Goal: Transaction & Acquisition: Purchase product/service

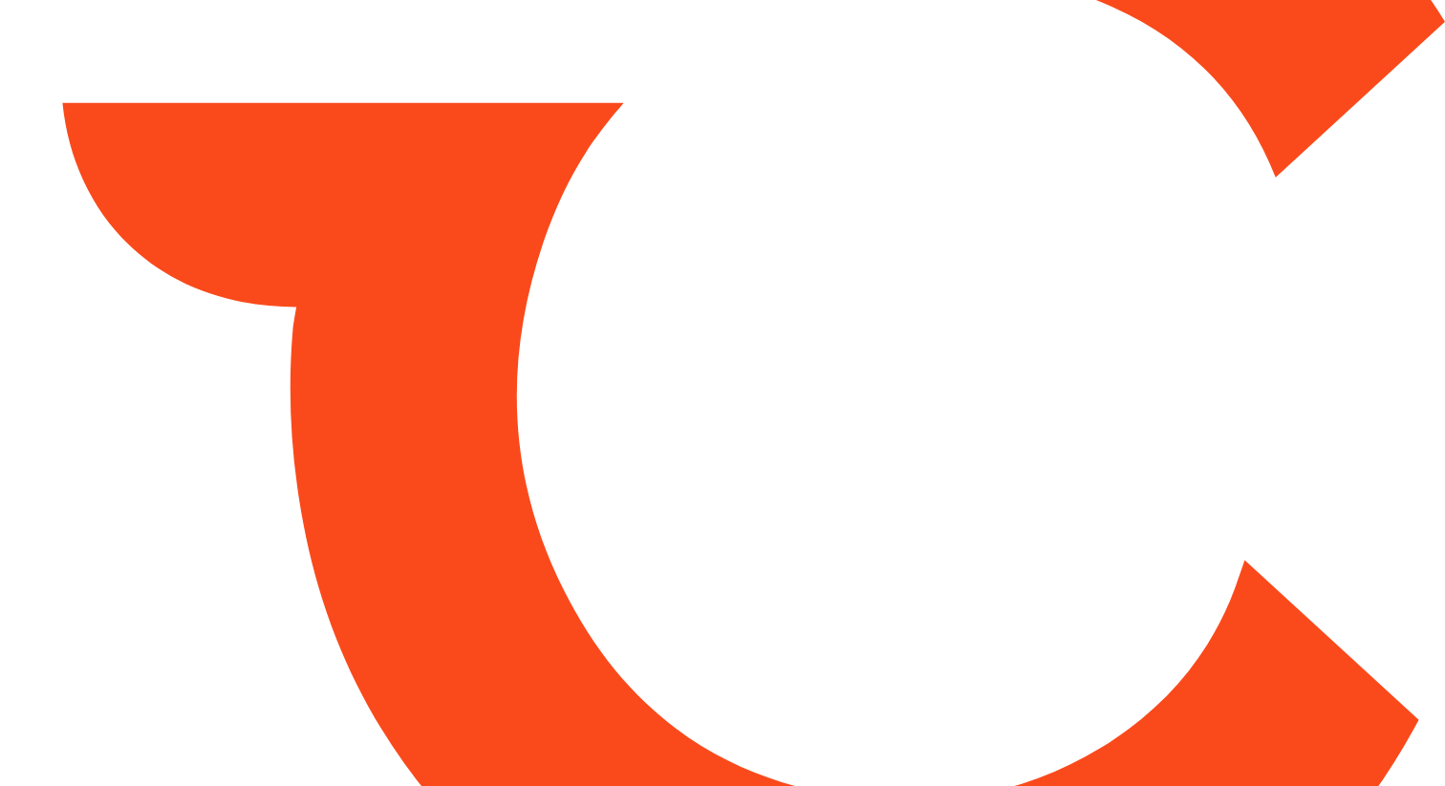
type input "*****"
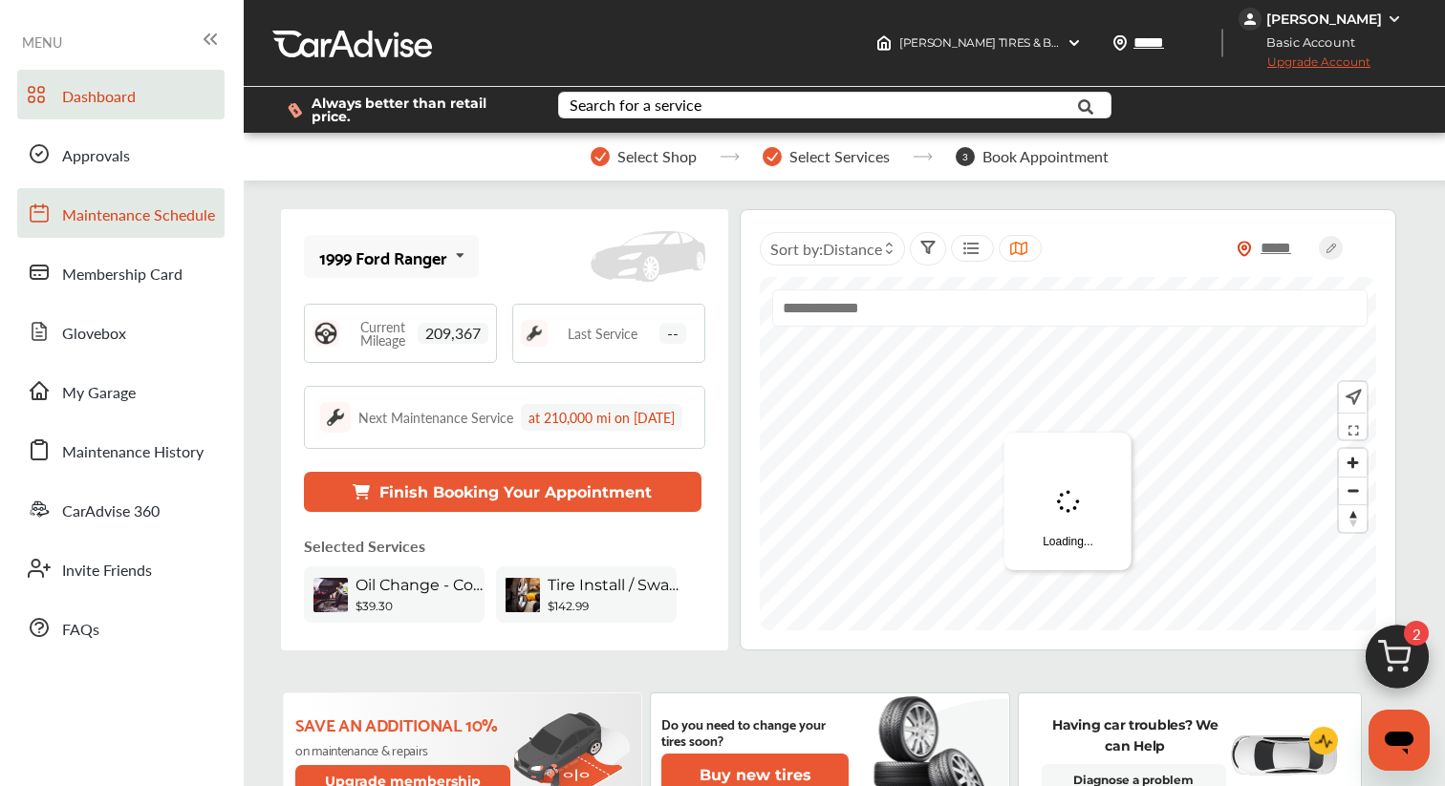
click at [175, 205] on span "Maintenance Schedule" at bounding box center [138, 216] width 153 height 25
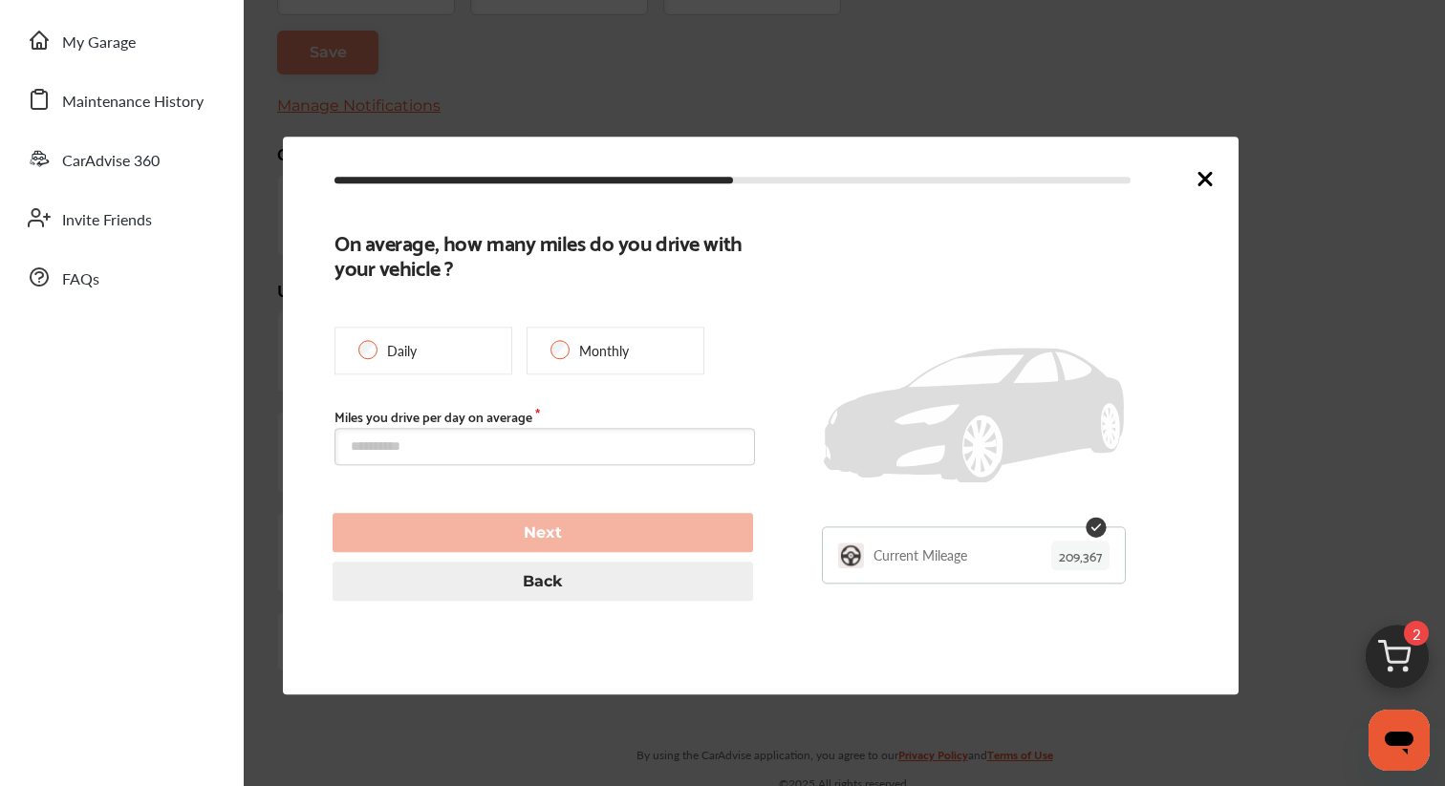
scroll to position [441, 0]
click at [1196, 174] on icon at bounding box center [1204, 178] width 23 height 23
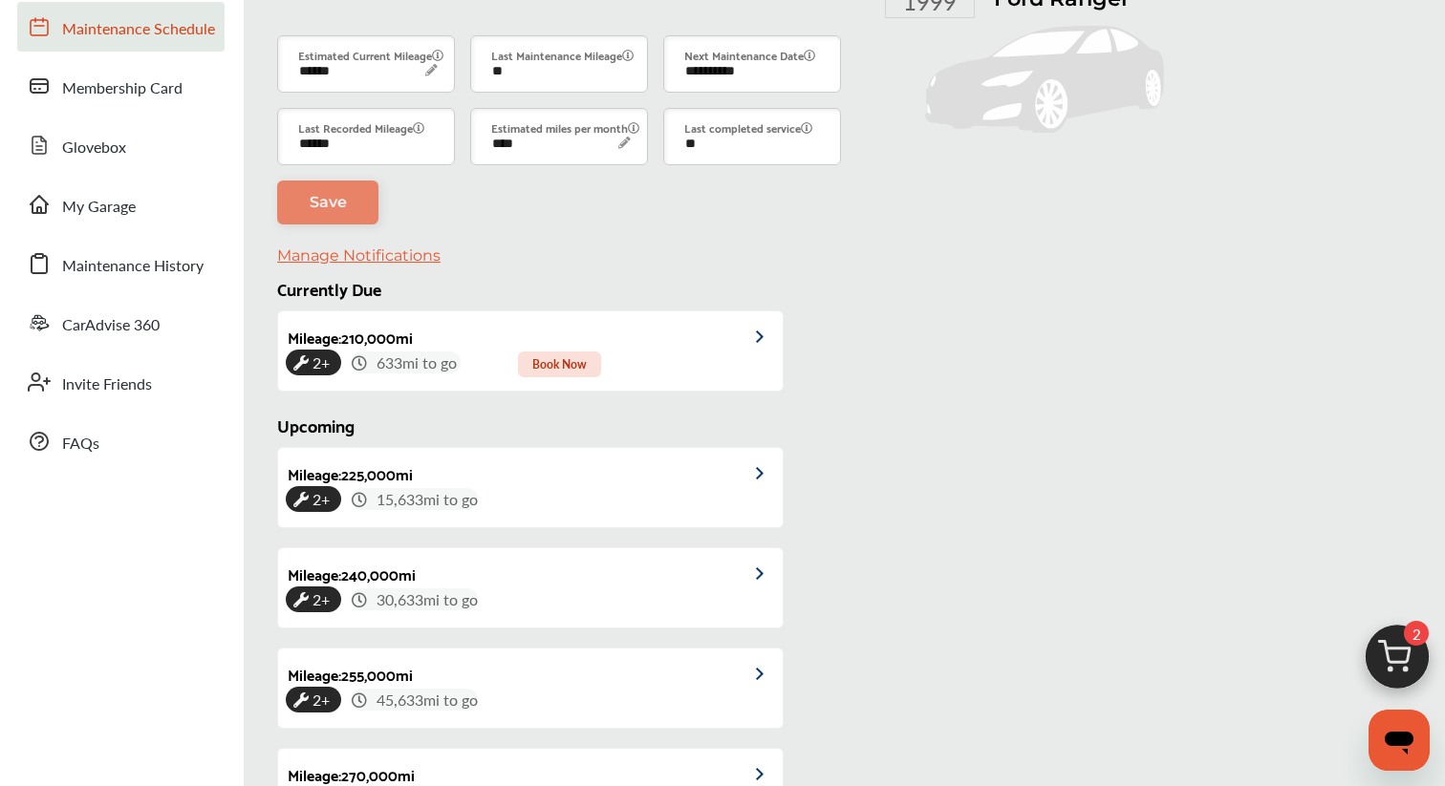
scroll to position [0, 0]
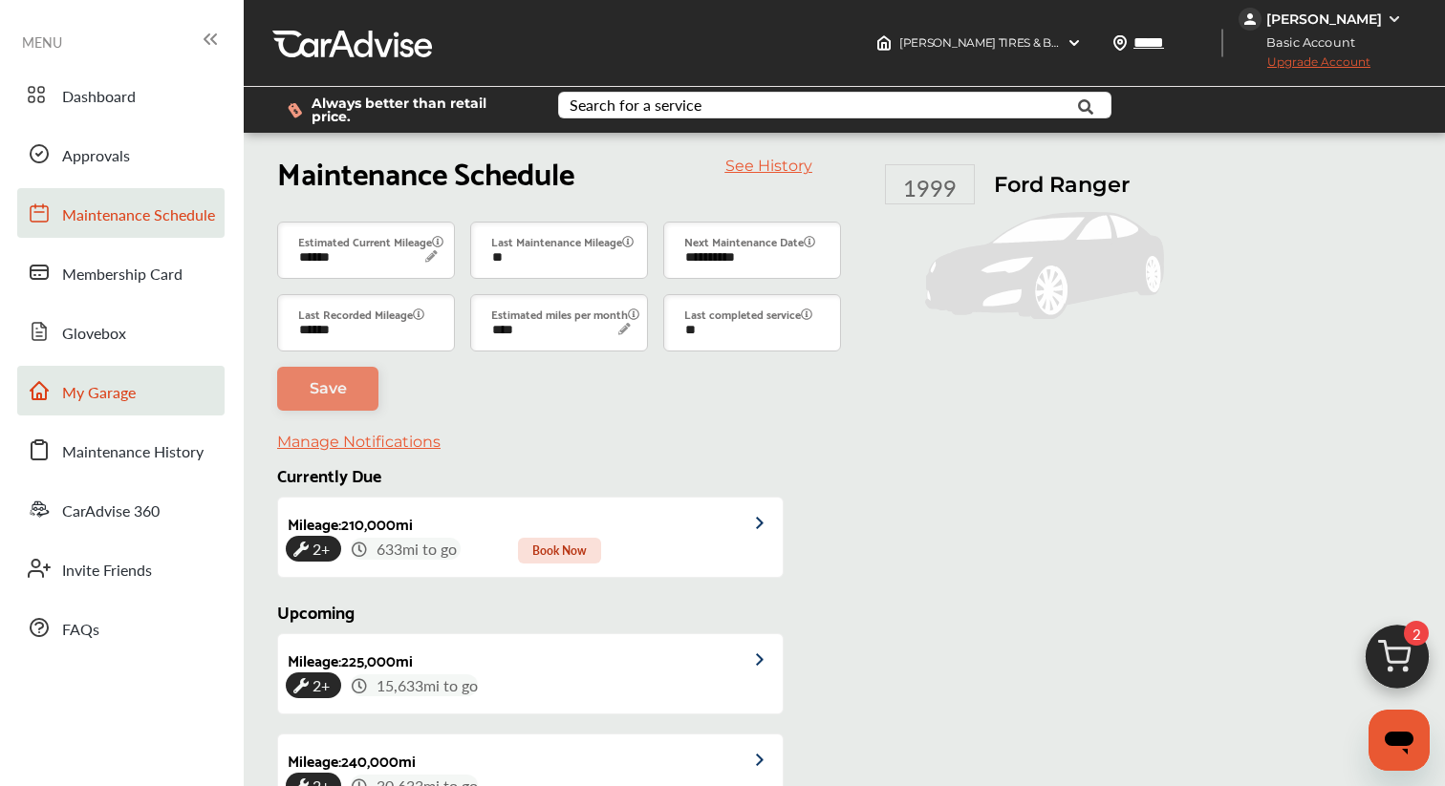
click at [139, 400] on link "My Garage" at bounding box center [120, 391] width 207 height 50
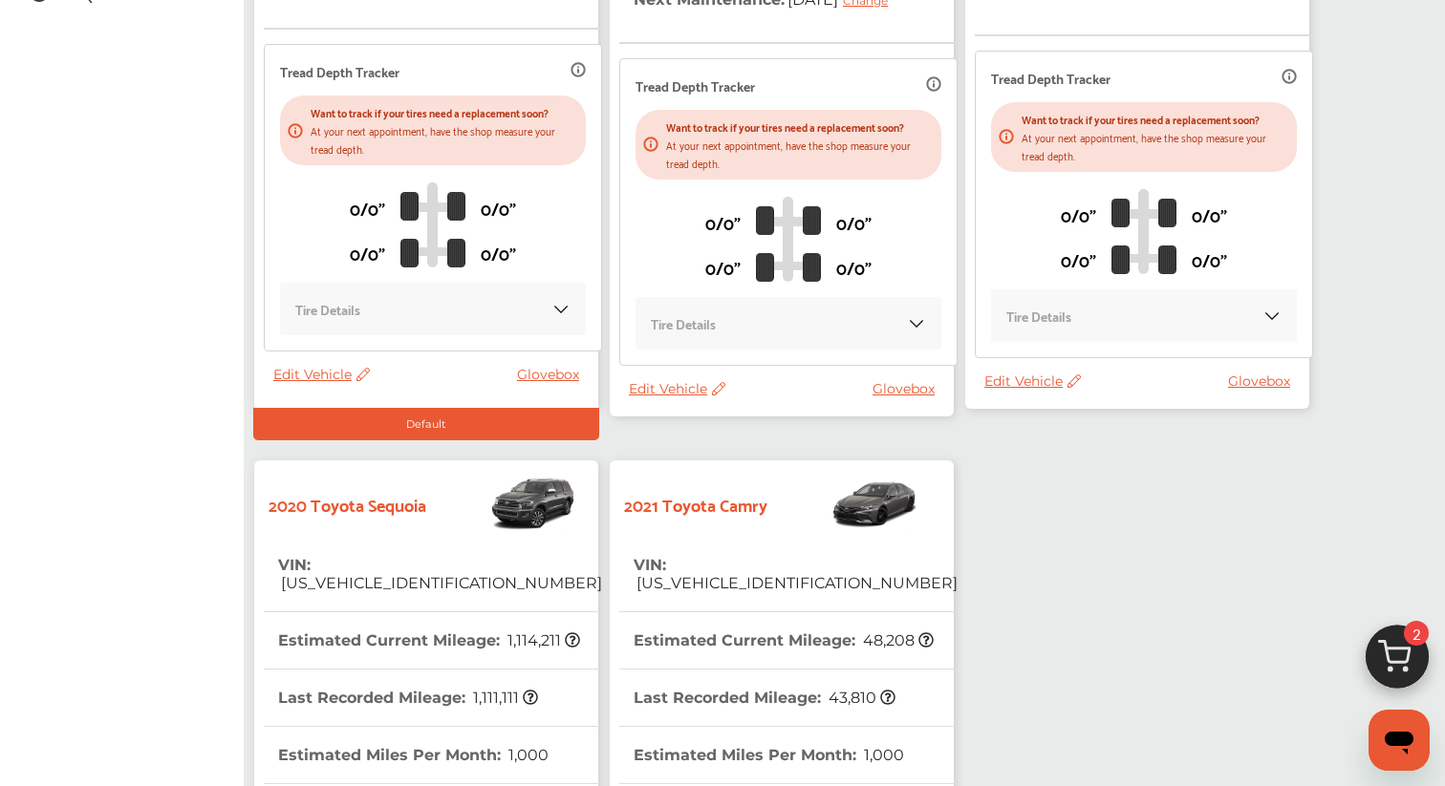
scroll to position [662, 0]
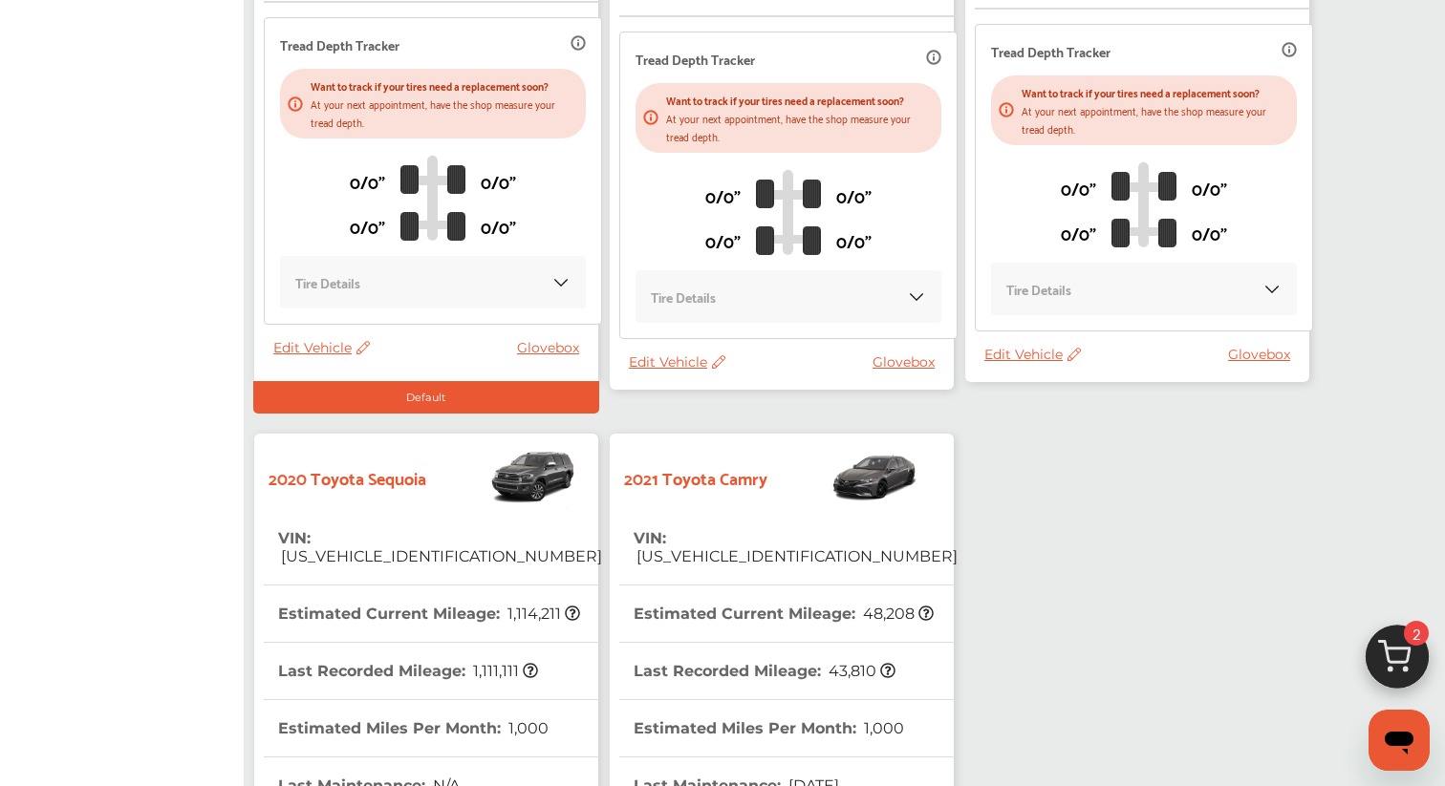
click at [704, 522] on th "VIN : [US_VEHICLE_IDENTIFICATION_NUMBER]" at bounding box center [796, 547] width 324 height 75
click at [706, 517] on th "VIN : [US_VEHICLE_IDENTIFICATION_NUMBER]" at bounding box center [796, 547] width 324 height 75
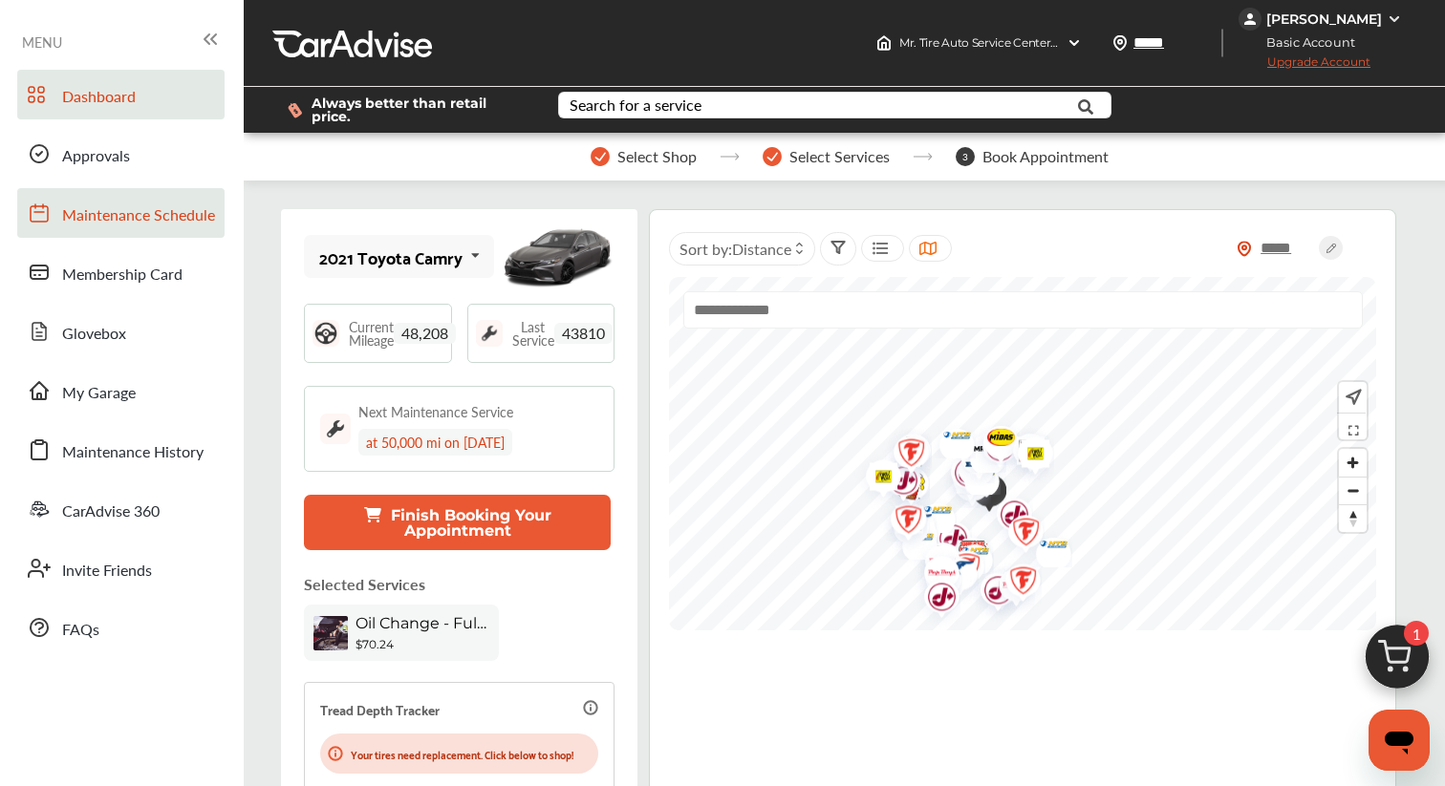
click at [141, 219] on span "Maintenance Schedule" at bounding box center [138, 216] width 153 height 25
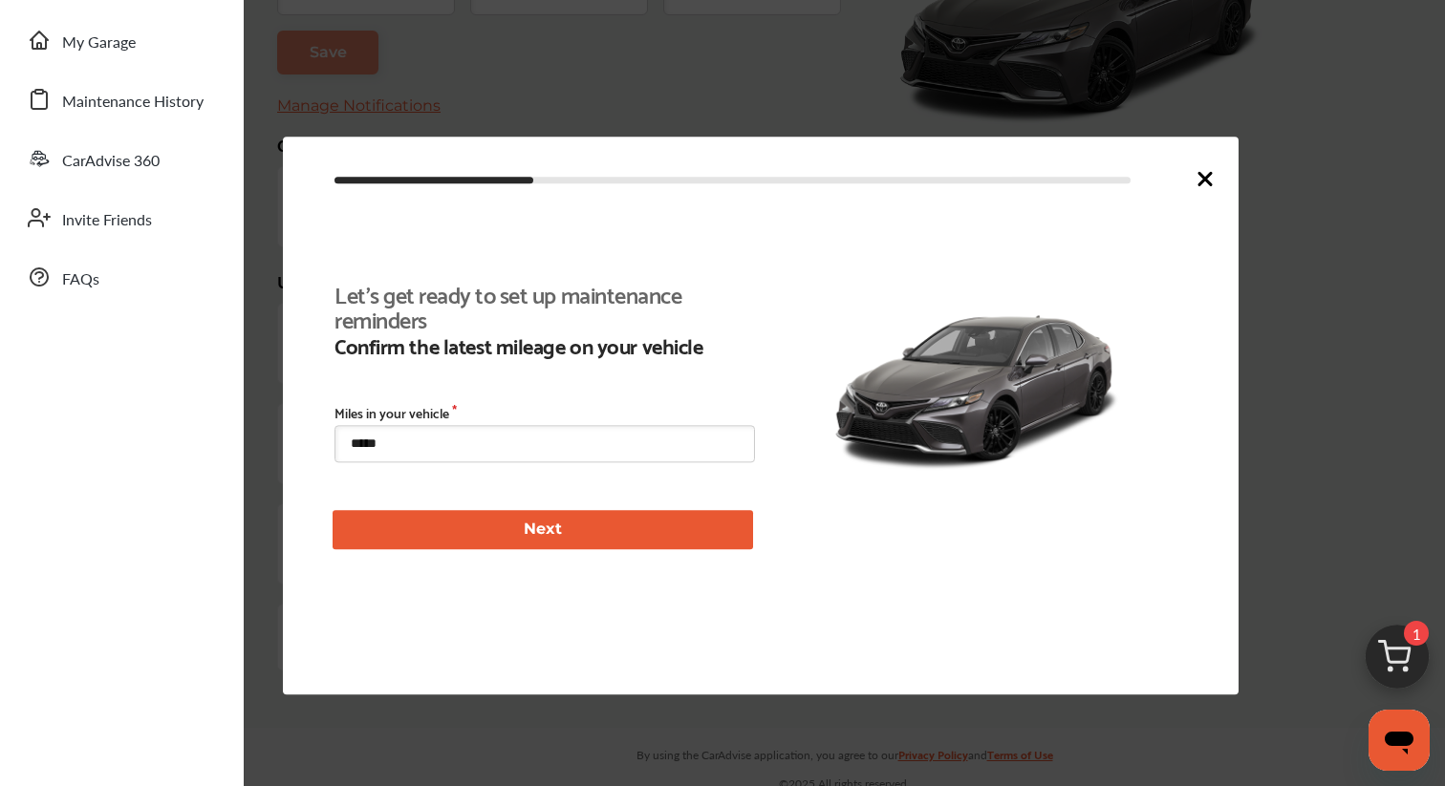
scroll to position [441, 0]
drag, startPoint x: 485, startPoint y: 457, endPoint x: 478, endPoint y: 431, distance: 26.9
click at [478, 431] on input "*****" at bounding box center [544, 443] width 420 height 37
type input "*****"
click at [466, 530] on button "Next" at bounding box center [543, 529] width 420 height 39
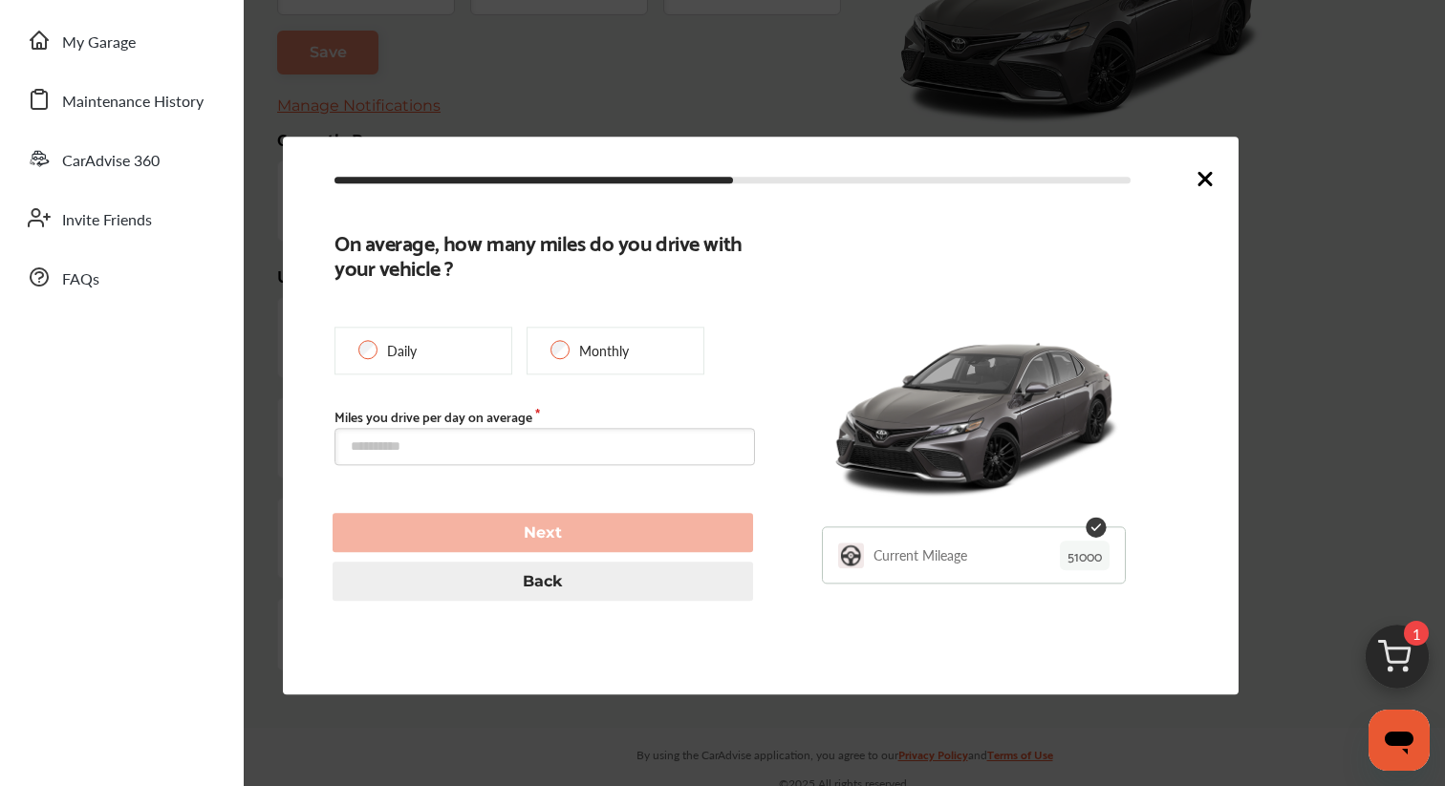
type input "*****"
type input "**********"
type input "*****"
click at [517, 441] on input "text" at bounding box center [544, 447] width 420 height 37
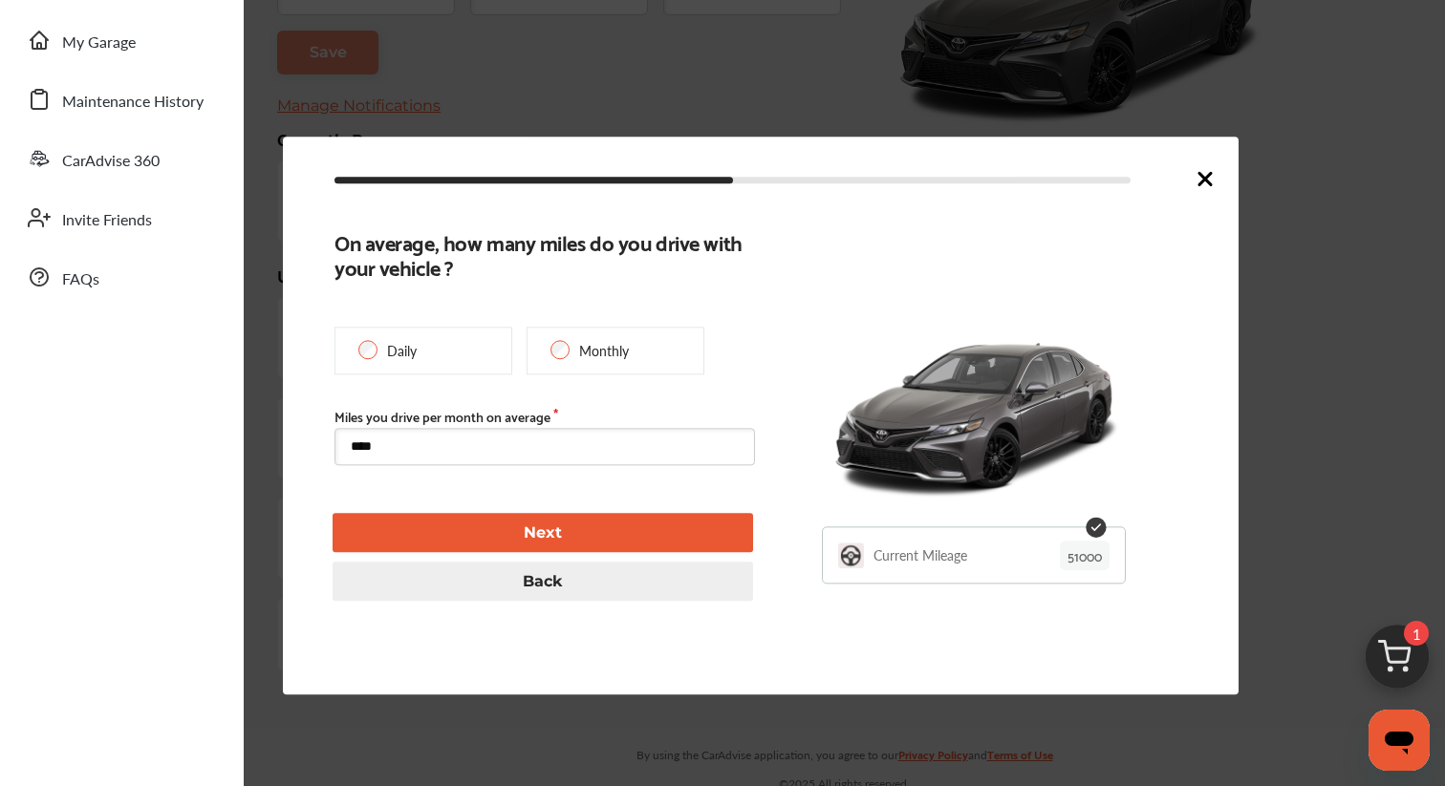
type input "****"
click at [545, 541] on button "Next" at bounding box center [543, 533] width 420 height 39
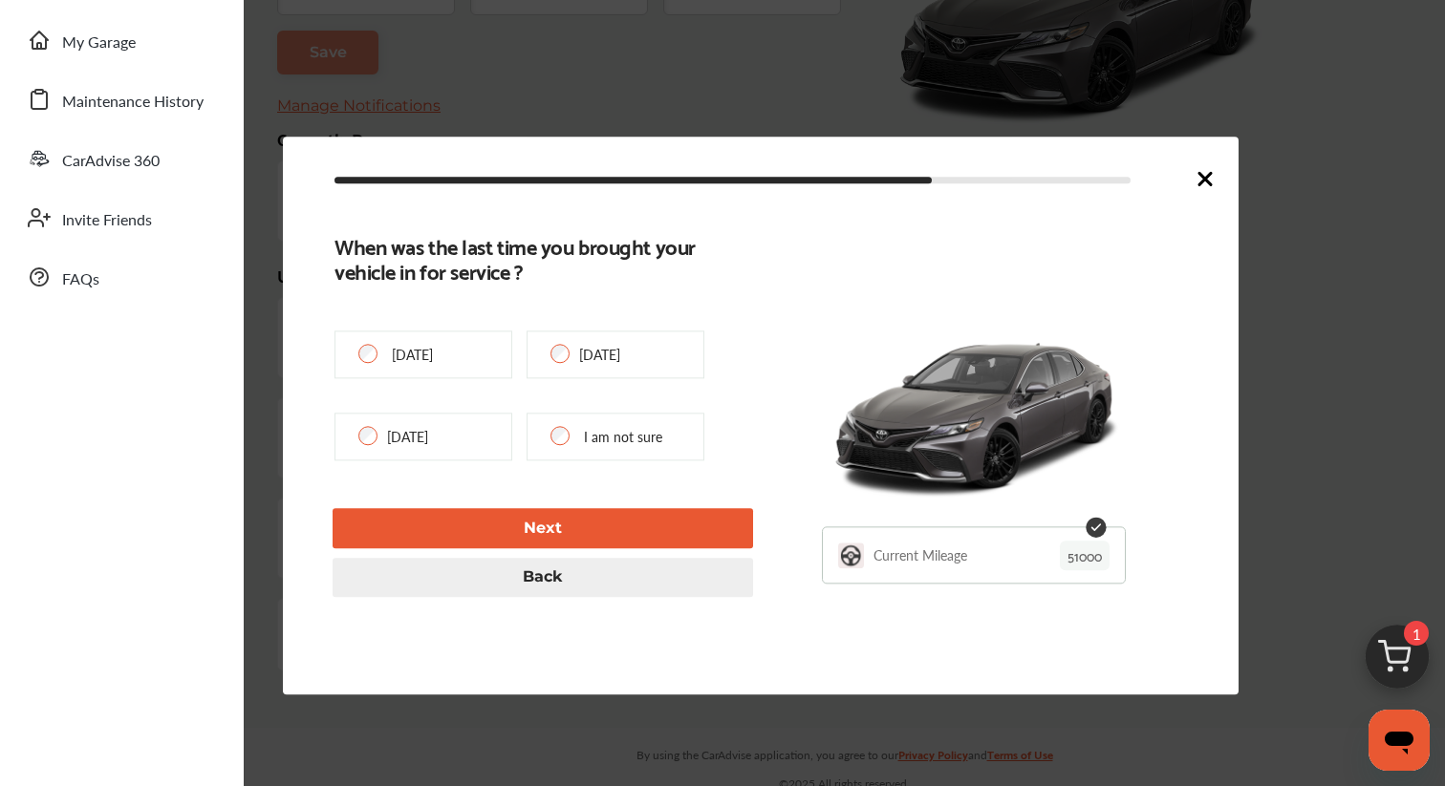
type input "*****"
type input "**********"
type input "****"
click at [549, 514] on button "Next" at bounding box center [543, 528] width 420 height 39
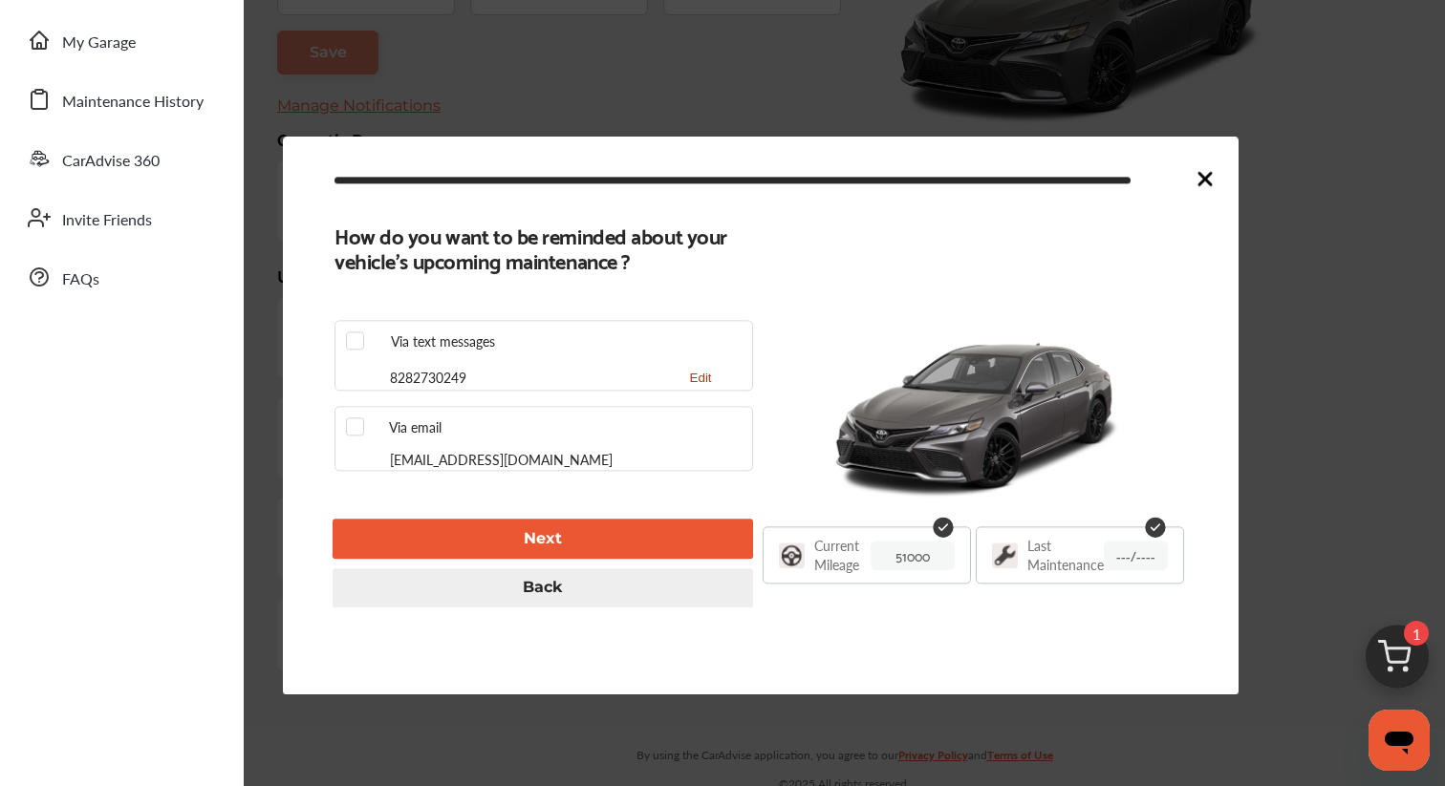
click at [549, 530] on button "Next" at bounding box center [543, 539] width 420 height 39
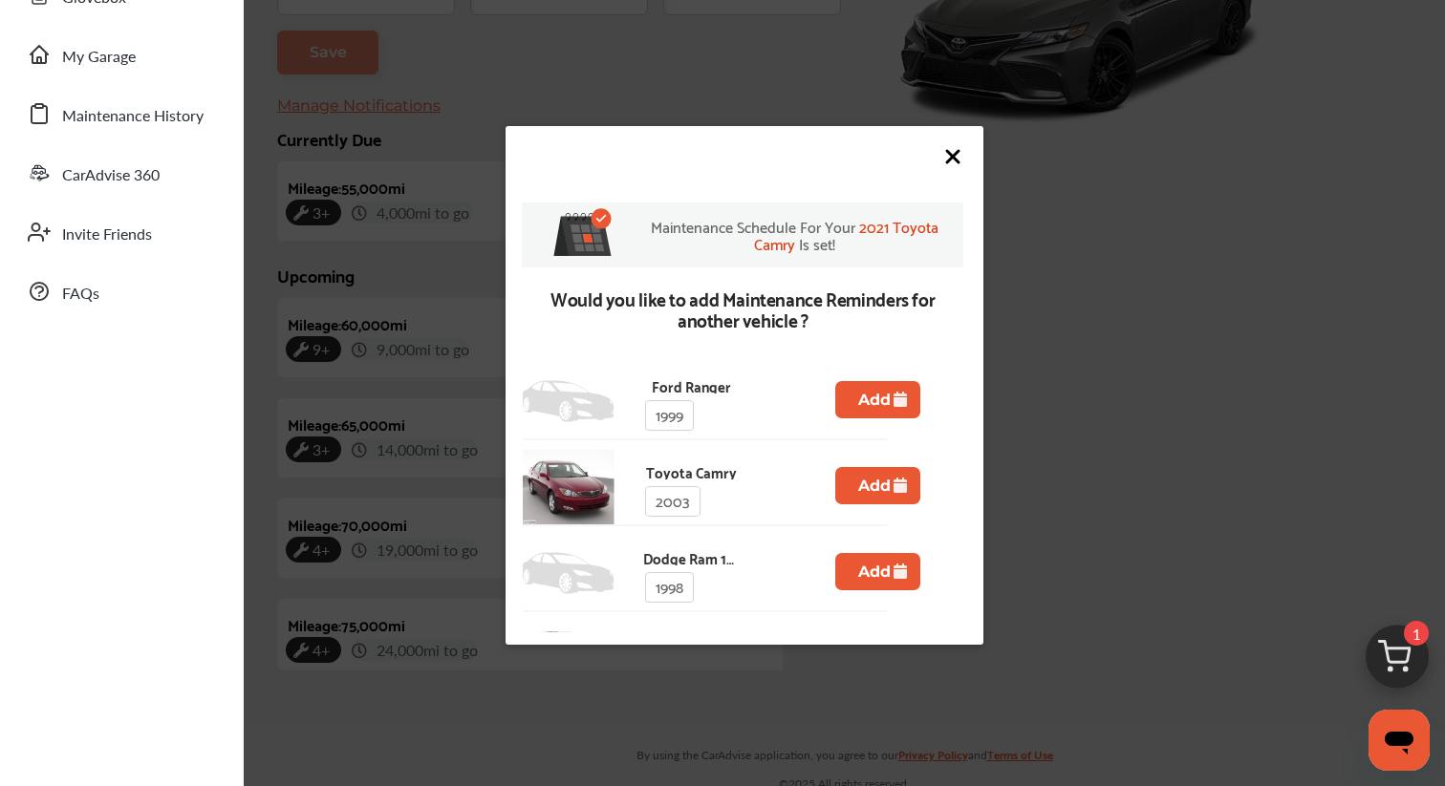
click at [958, 151] on icon at bounding box center [952, 156] width 11 height 11
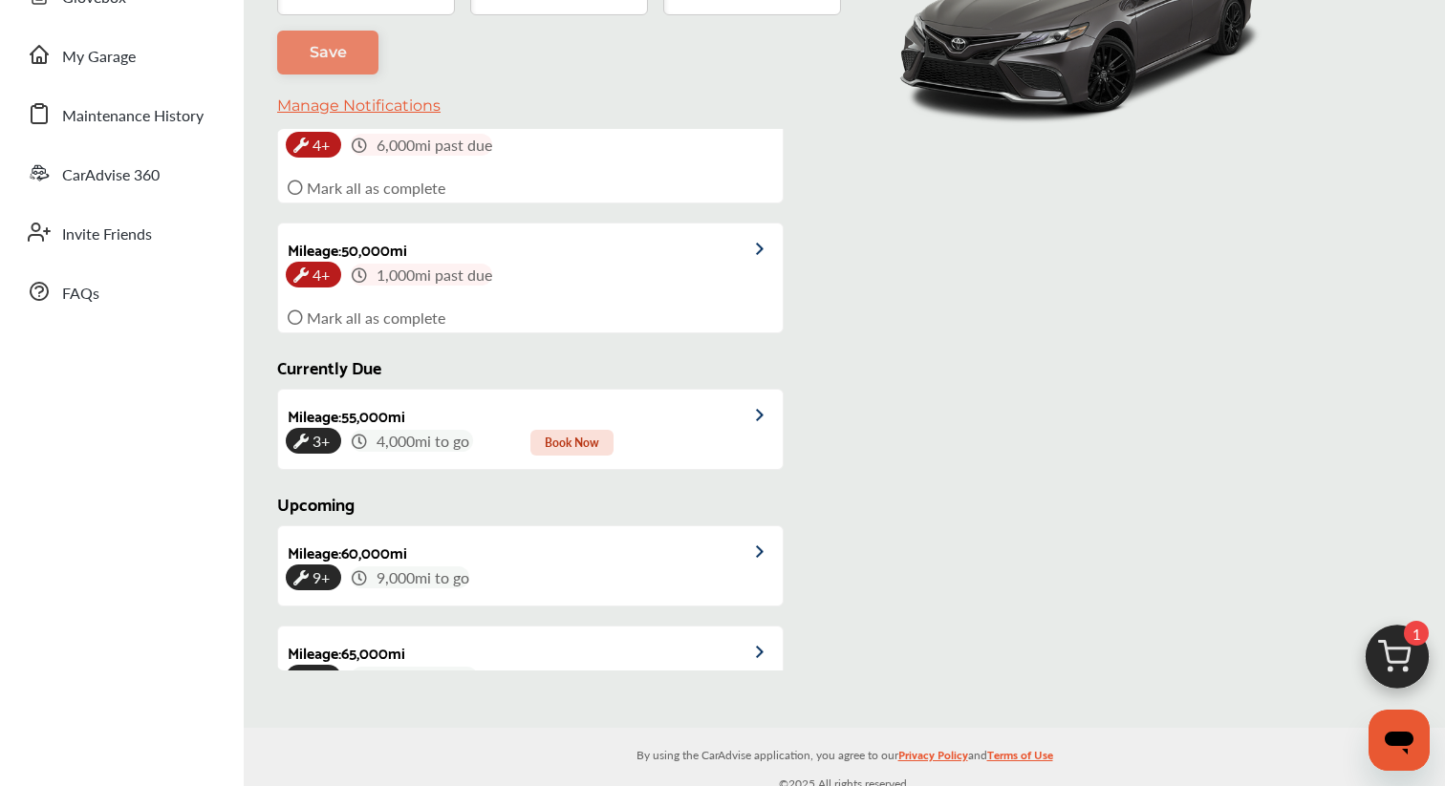
scroll to position [25, 0]
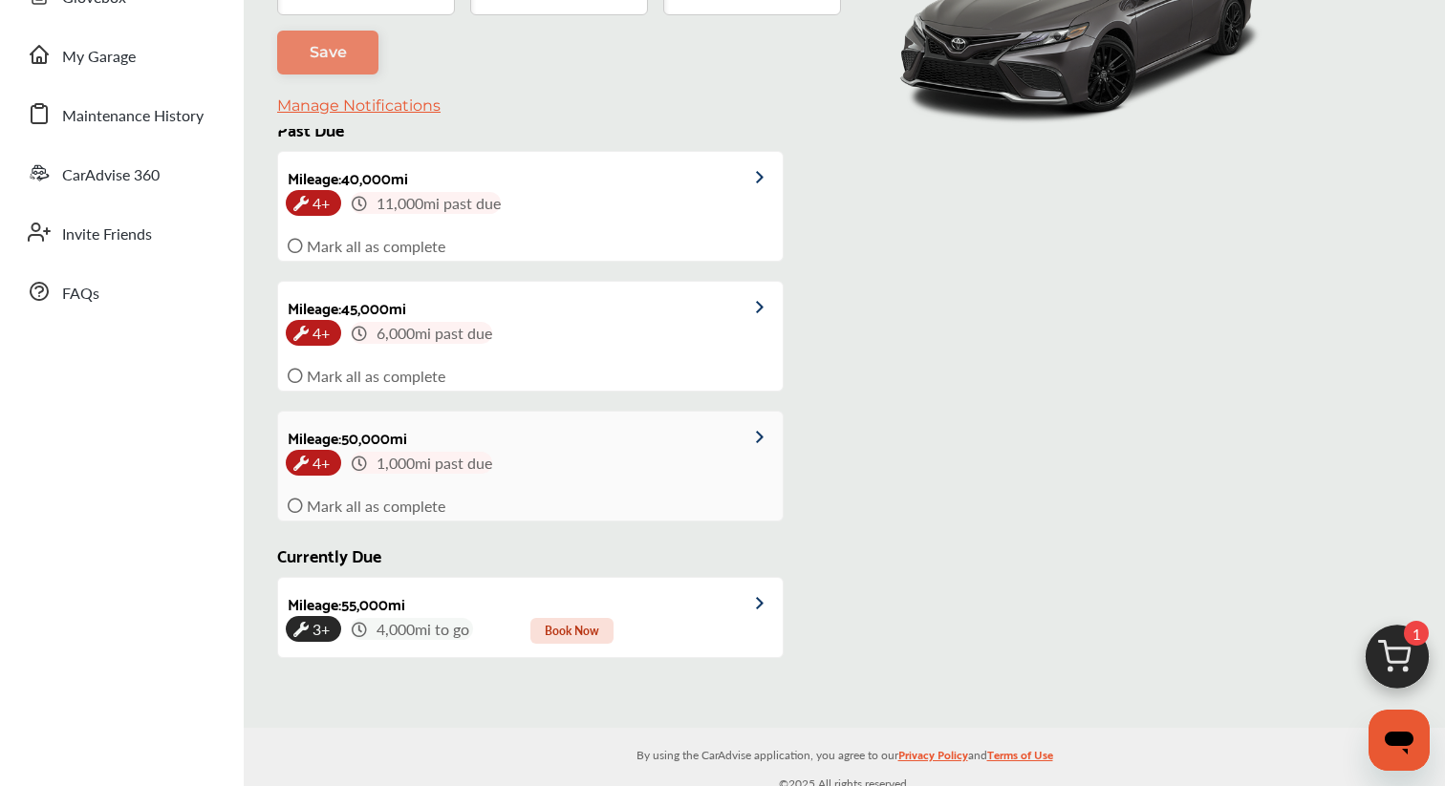
click at [728, 416] on div at bounding box center [752, 435] width 60 height 47
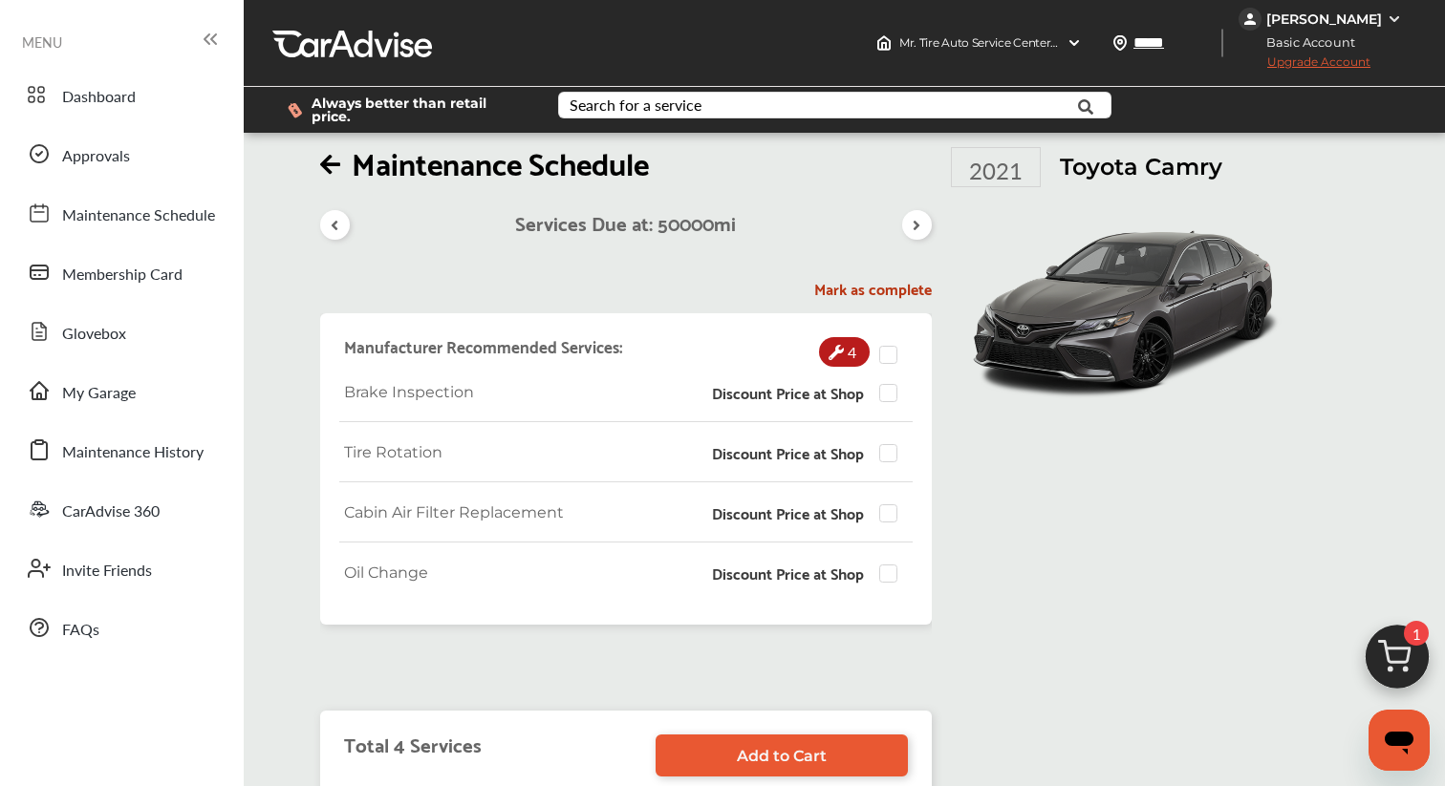
click at [336, 218] on icon at bounding box center [335, 225] width 18 height 15
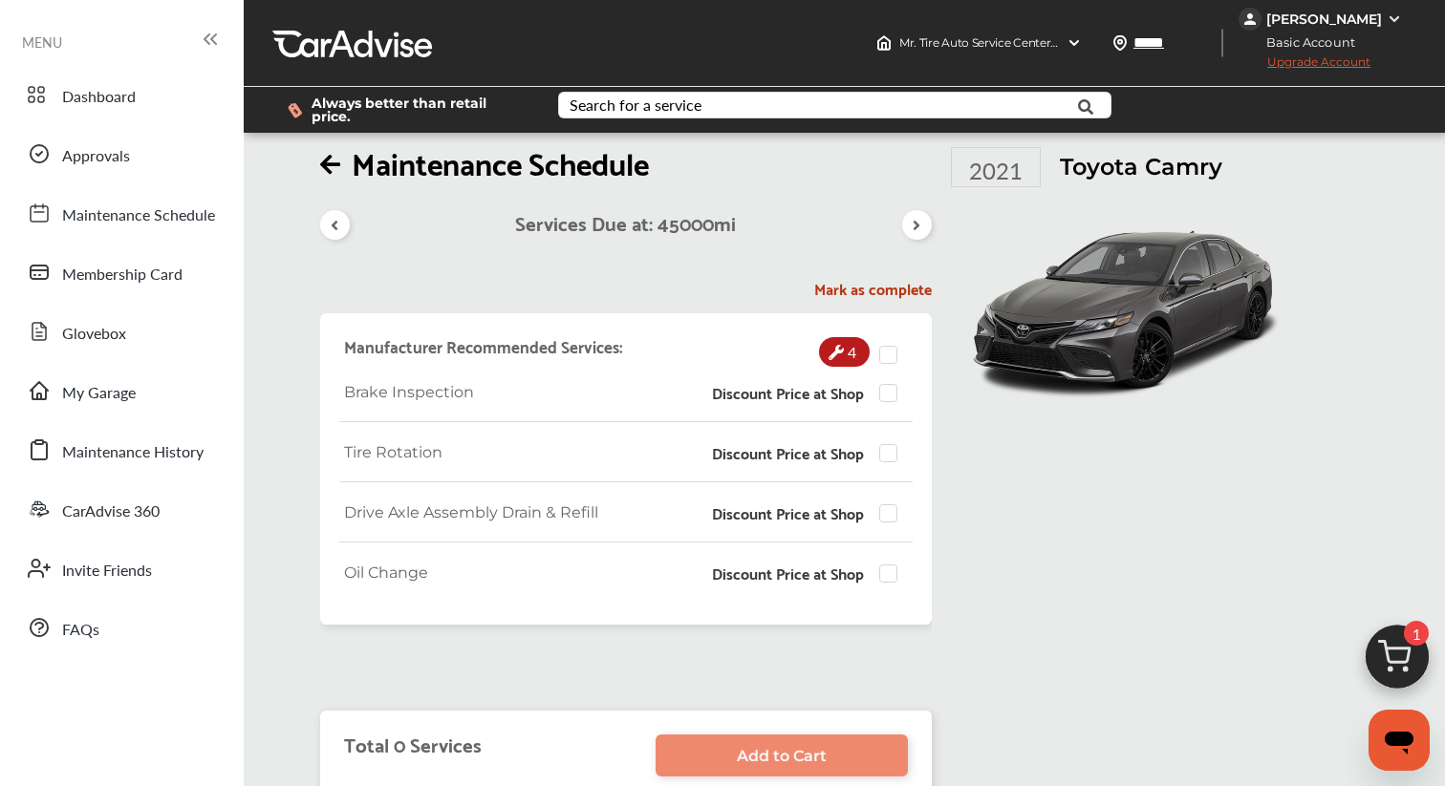
click at [899, 212] on div "Services Due at: 45000 mi" at bounding box center [626, 217] width 612 height 69
click at [906, 212] on div at bounding box center [917, 225] width 30 height 30
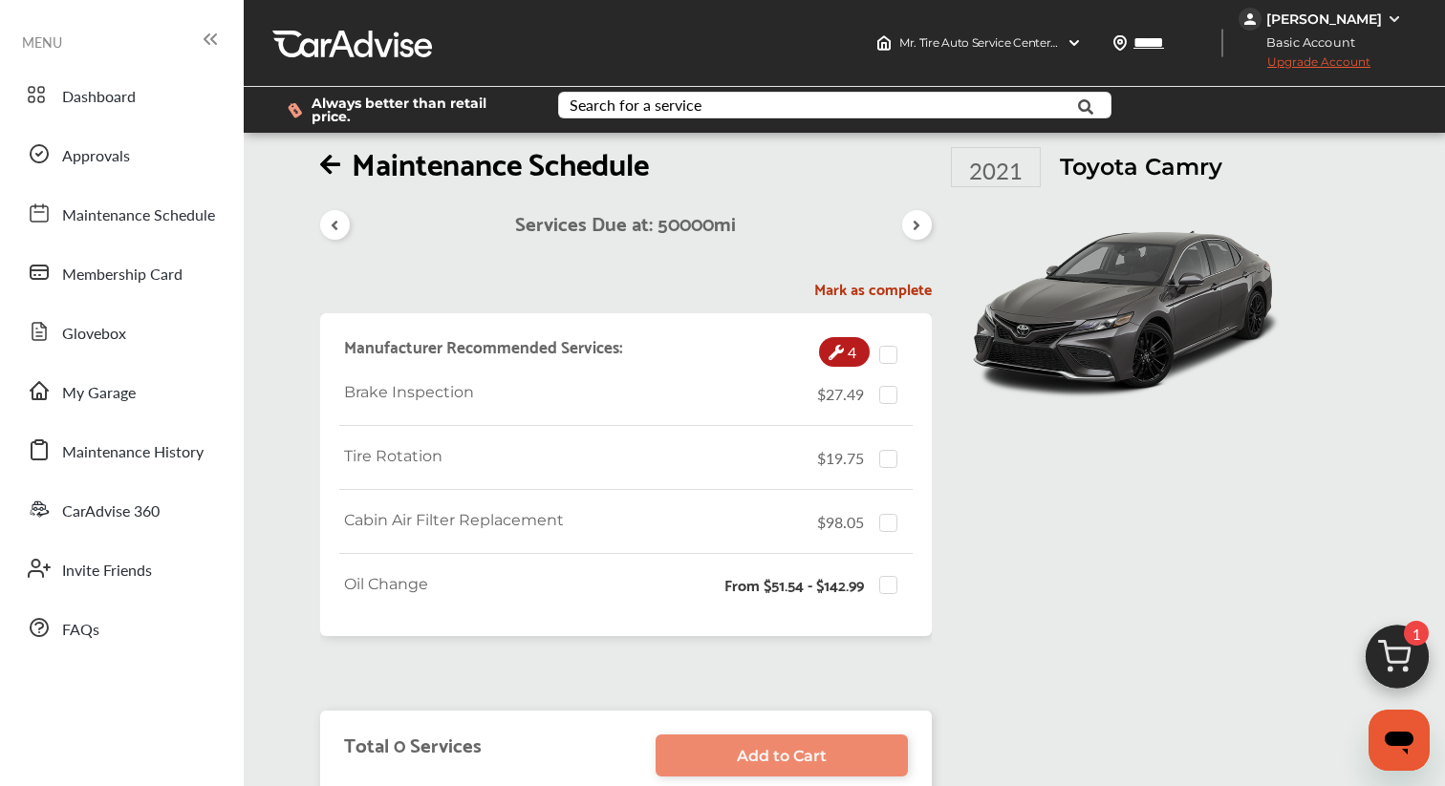
click at [908, 218] on icon at bounding box center [917, 225] width 18 height 15
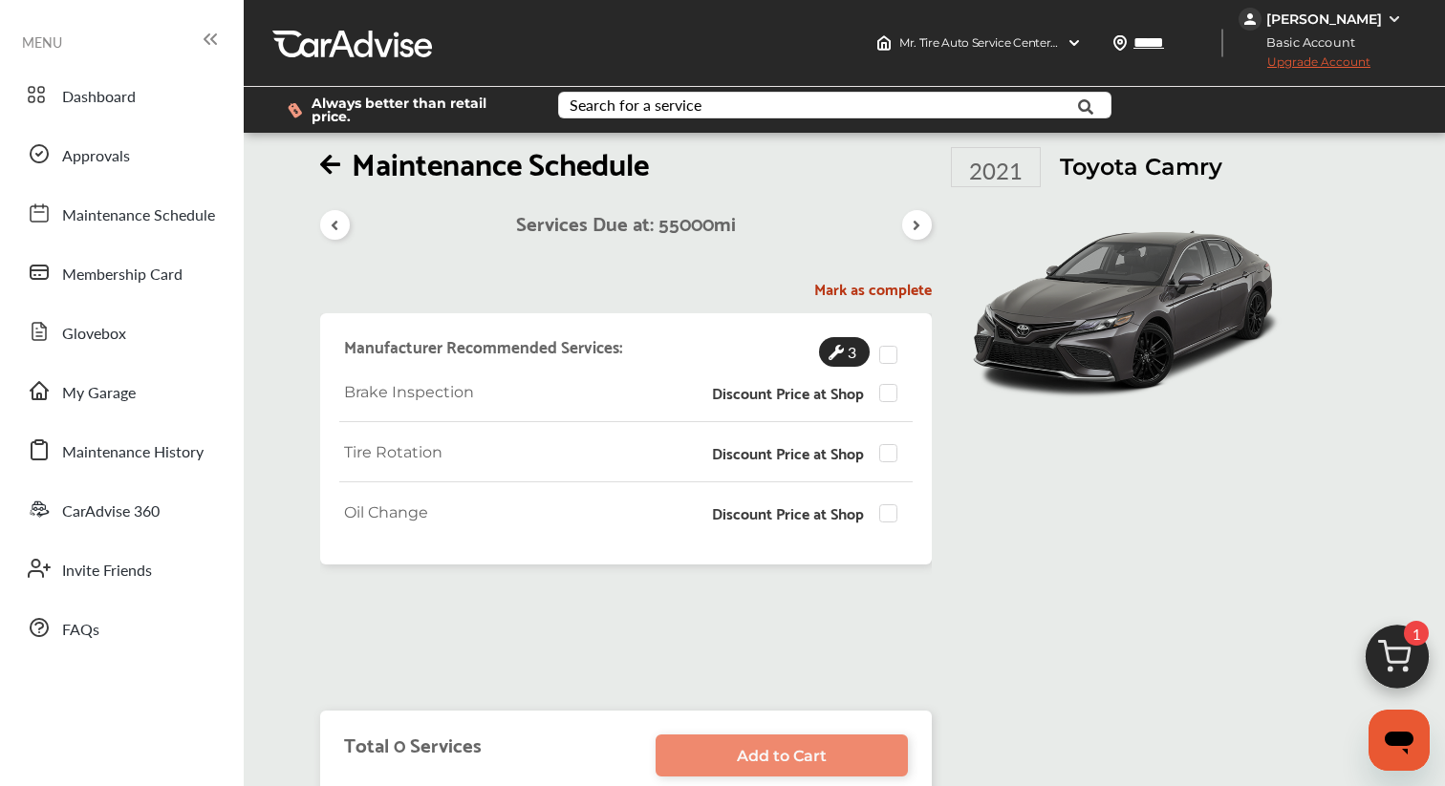
click at [908, 218] on icon at bounding box center [917, 225] width 18 height 15
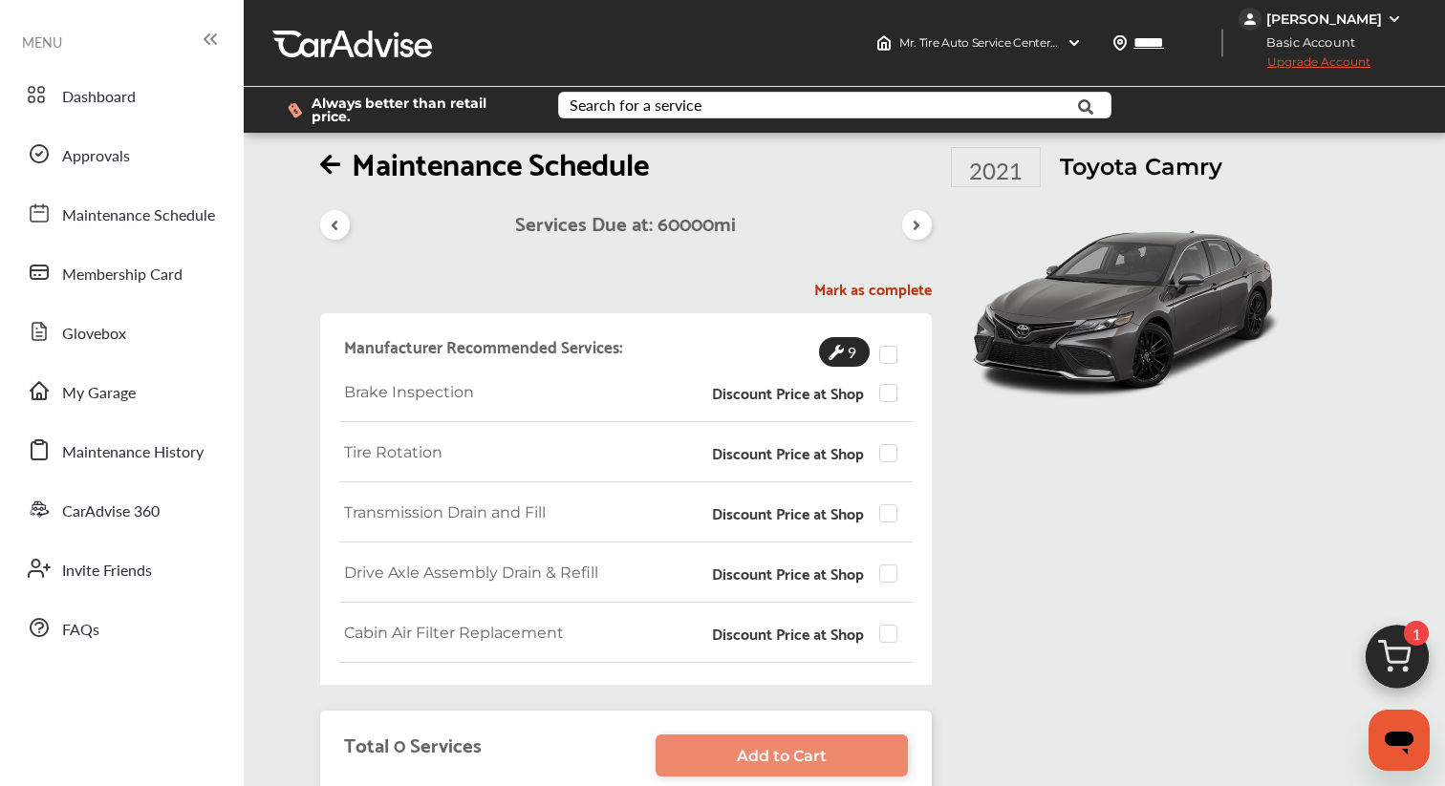
click at [912, 218] on icon at bounding box center [917, 225] width 18 height 15
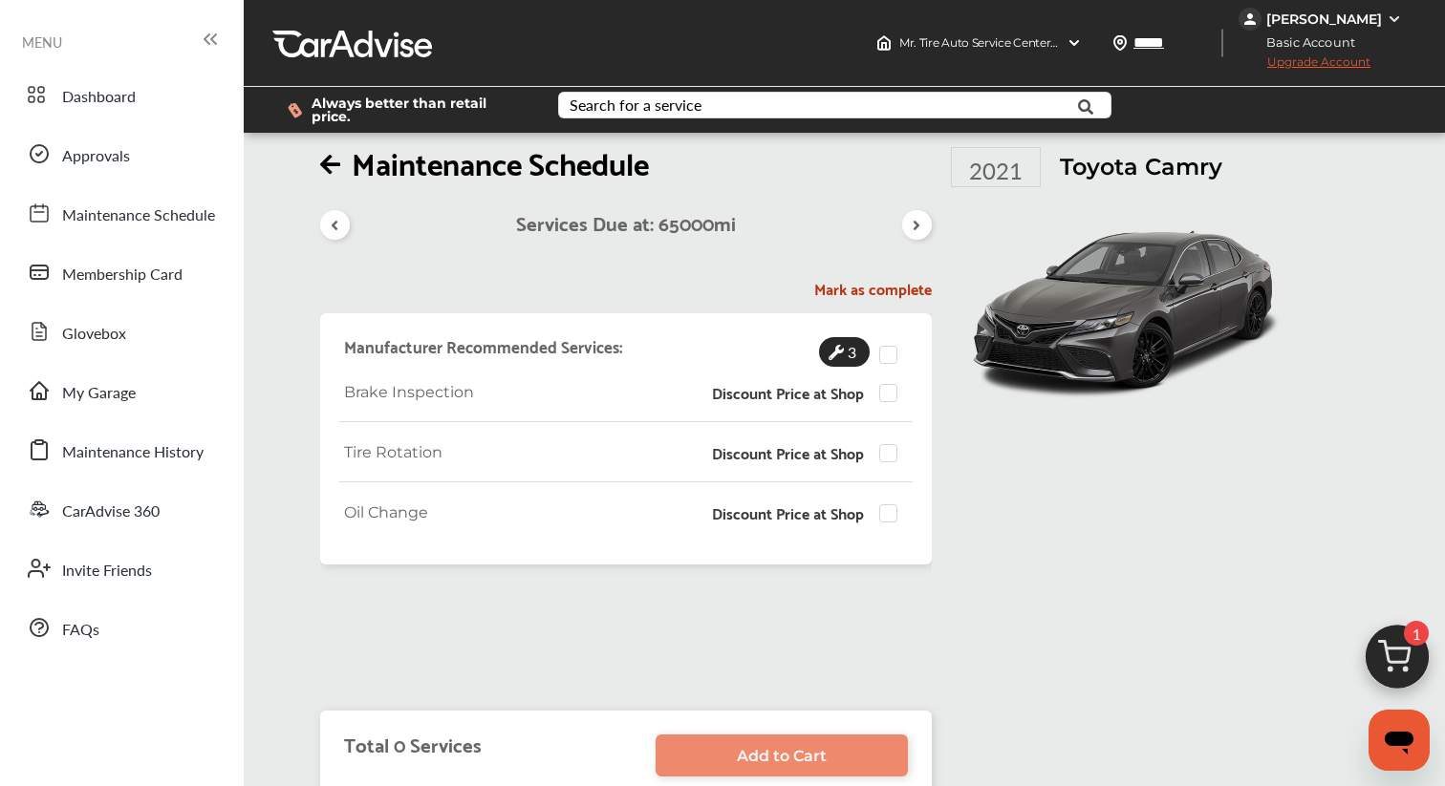
click at [332, 219] on icon at bounding box center [335, 225] width 18 height 15
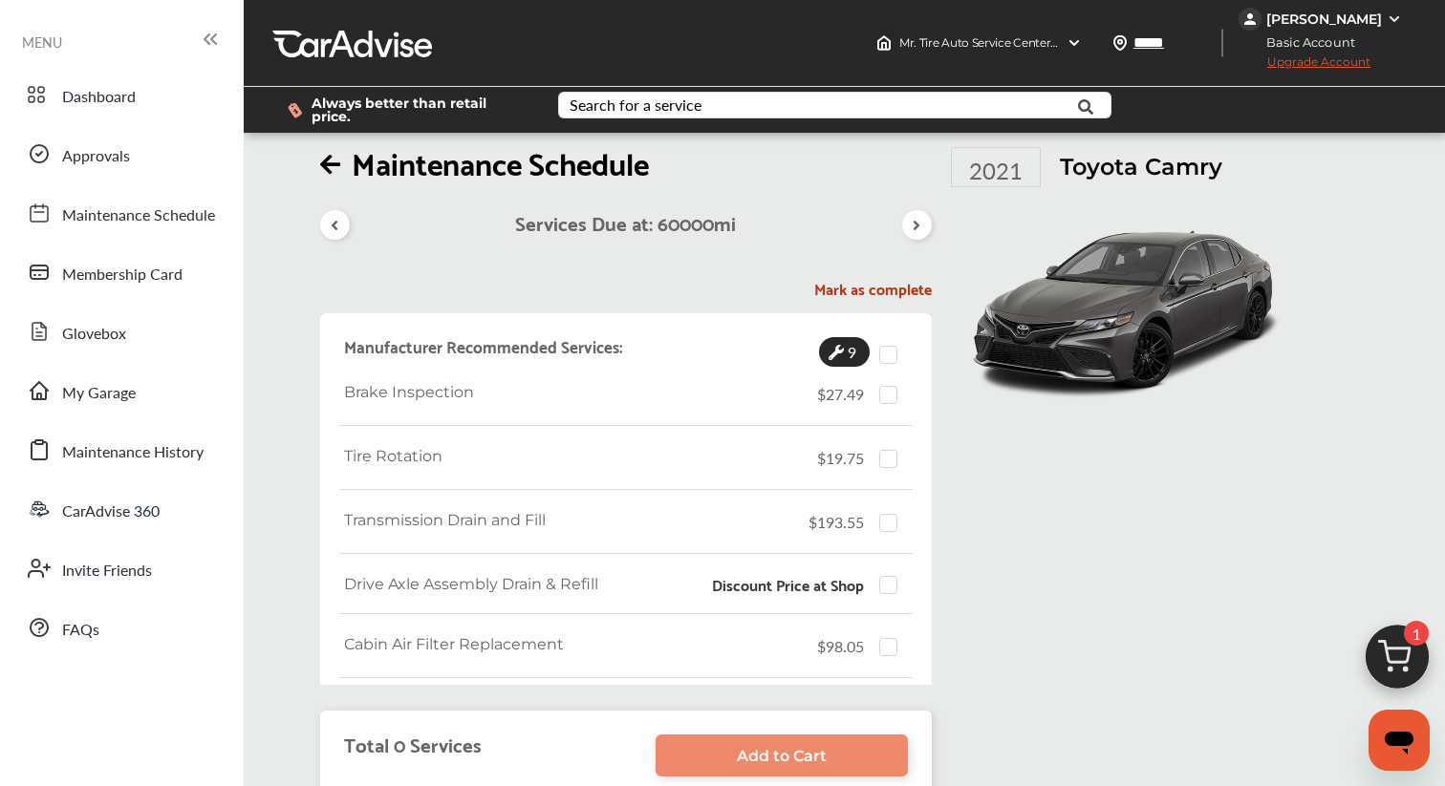
click at [910, 218] on icon at bounding box center [917, 225] width 18 height 15
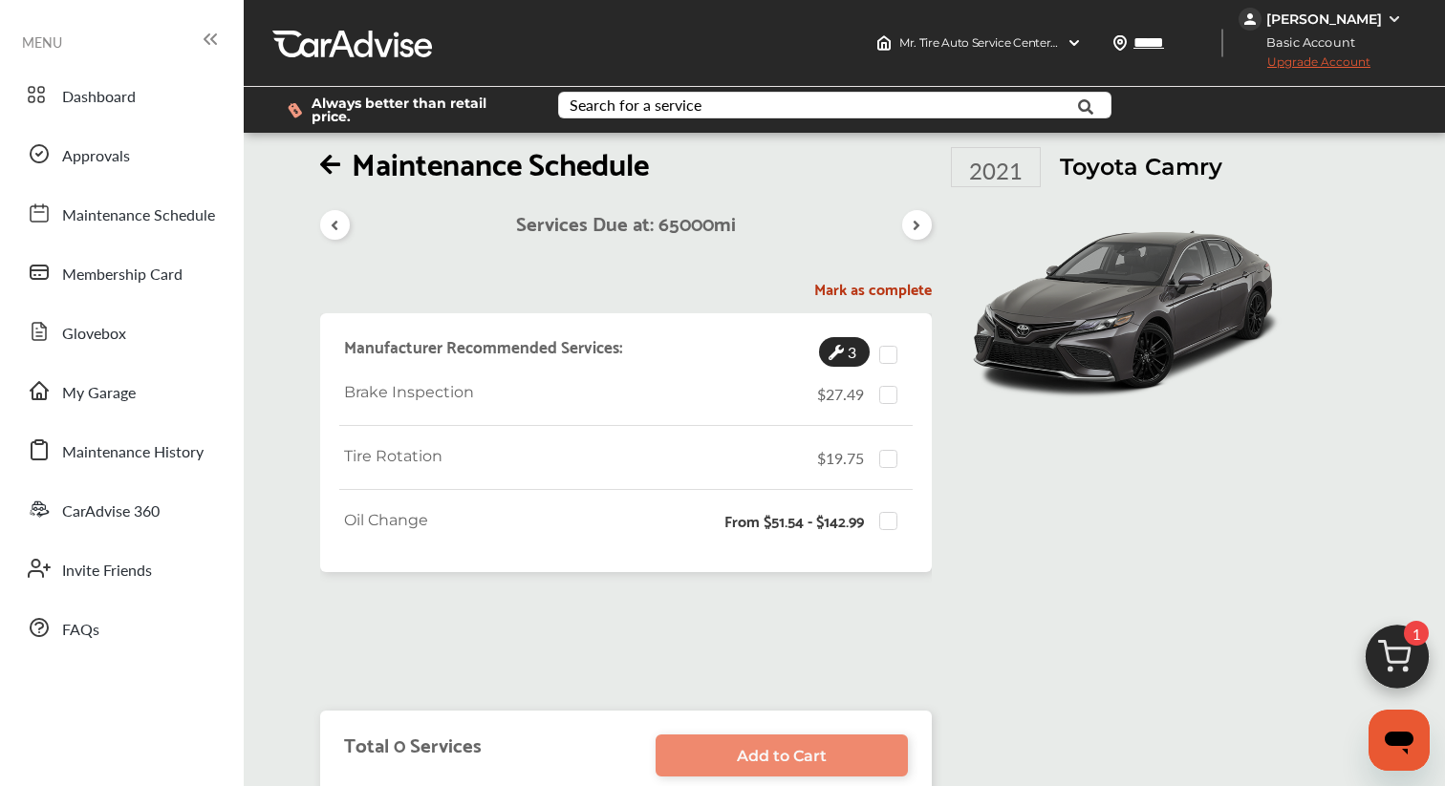
click at [336, 218] on icon at bounding box center [335, 225] width 18 height 15
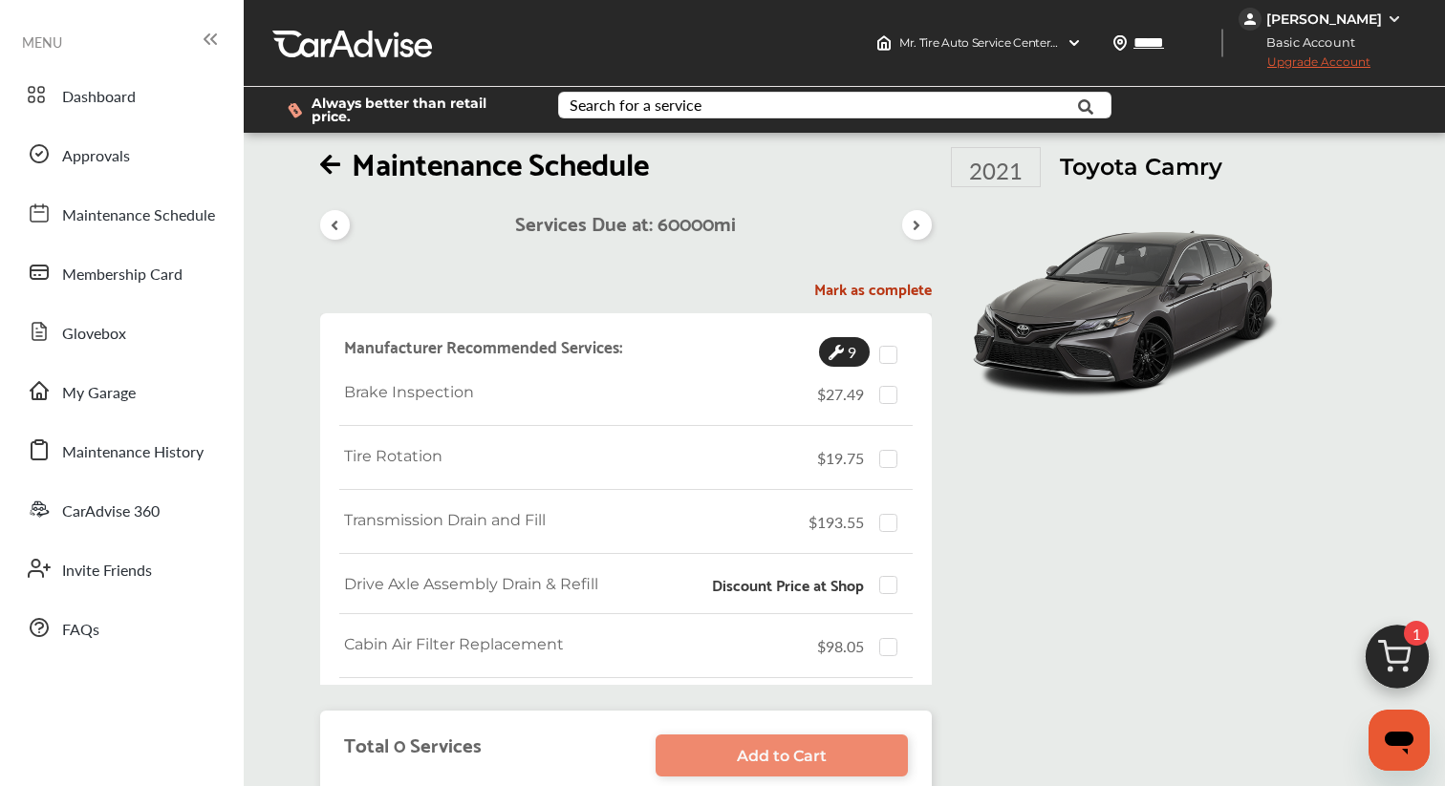
click at [336, 218] on icon at bounding box center [335, 225] width 18 height 15
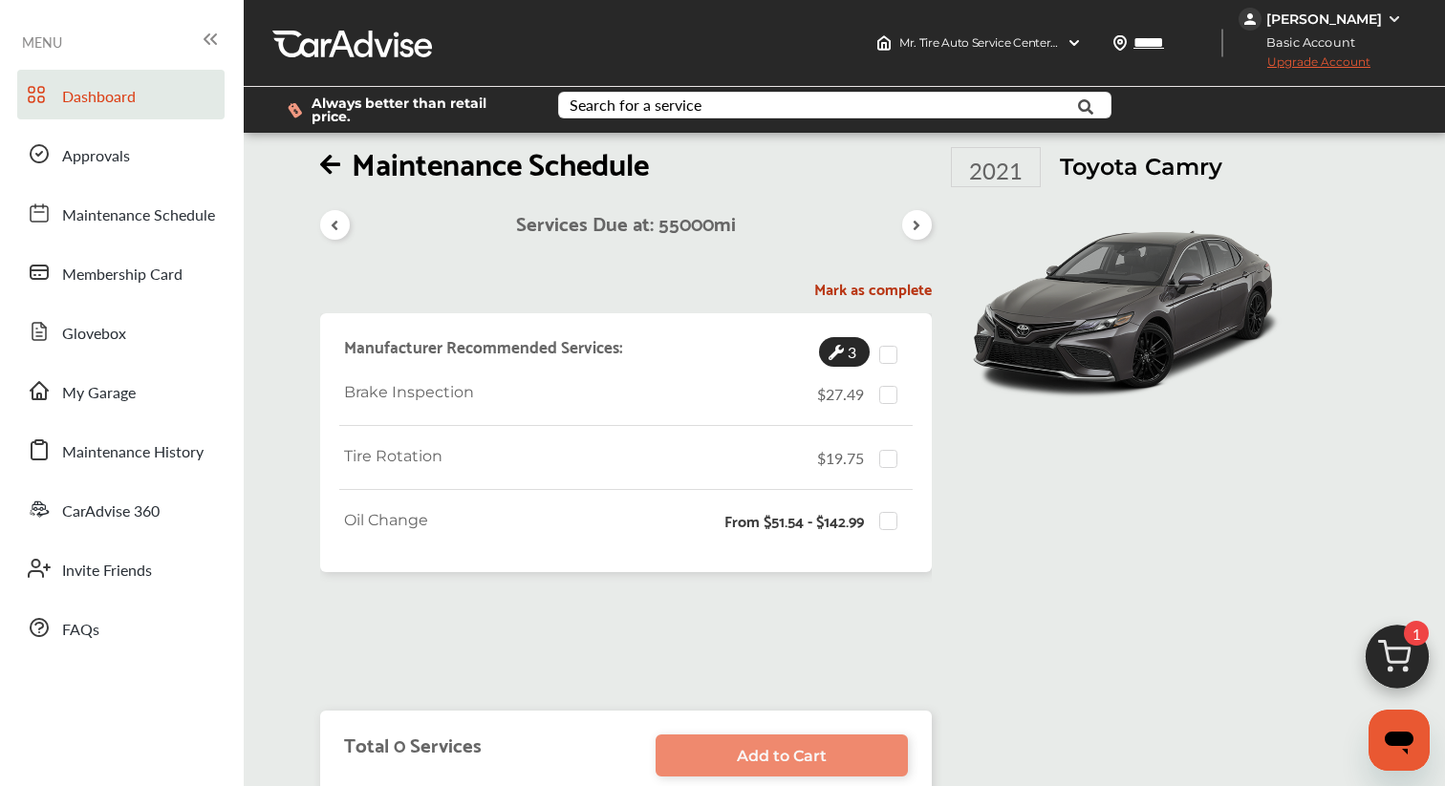
click at [93, 96] on span "Dashboard" at bounding box center [99, 97] width 74 height 25
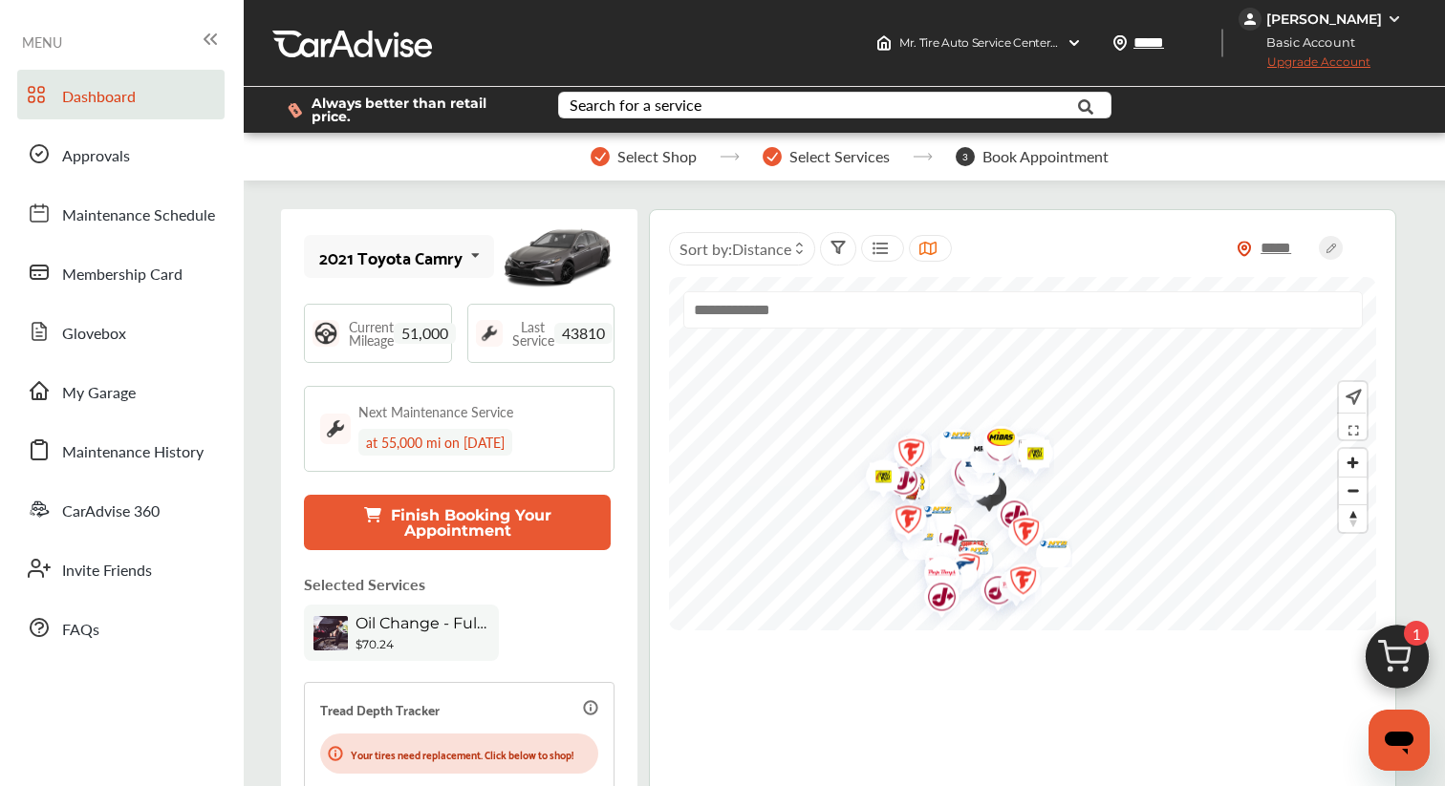
click at [1401, 663] on img at bounding box center [1397, 662] width 92 height 92
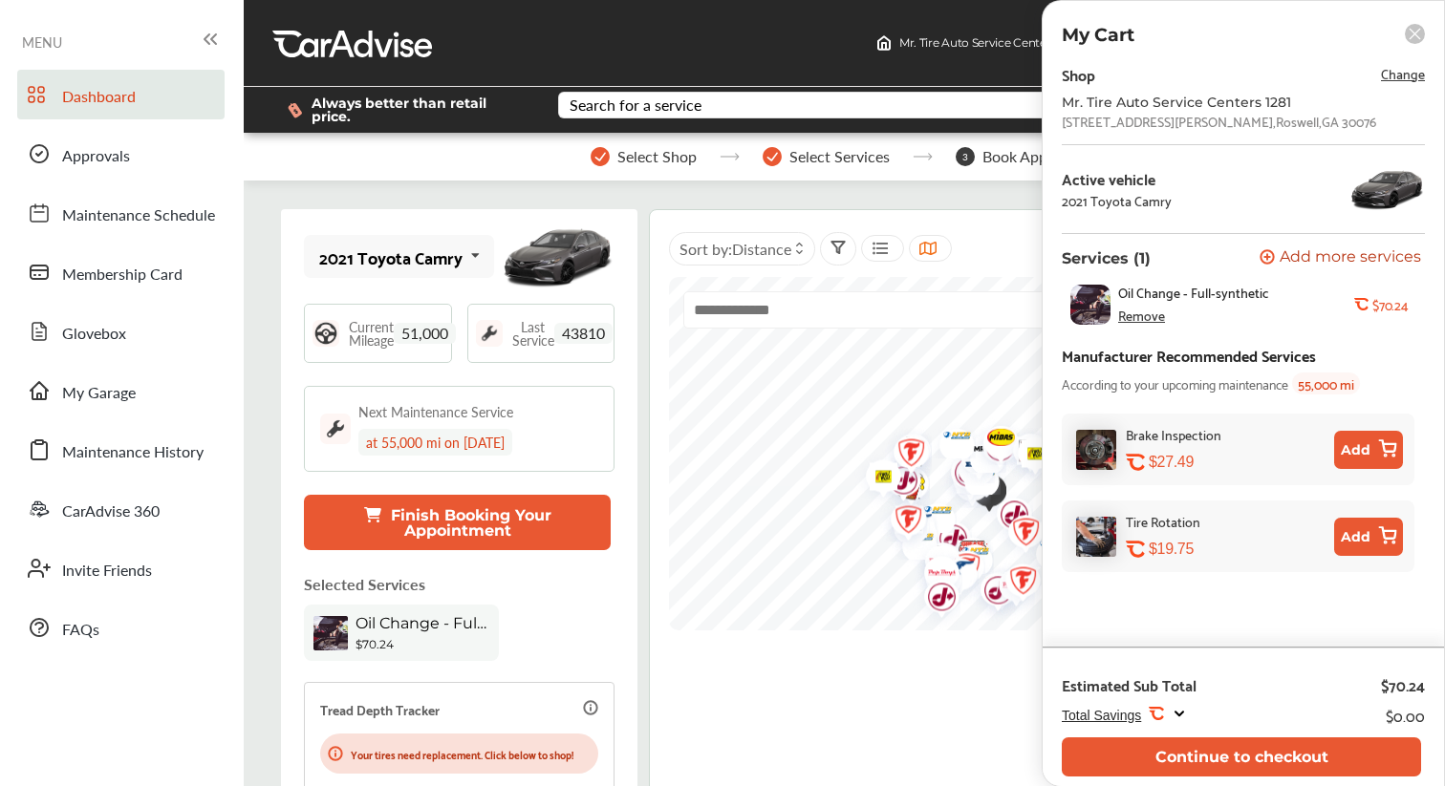
click at [1346, 263] on span "Add more services" at bounding box center [1349, 258] width 141 height 18
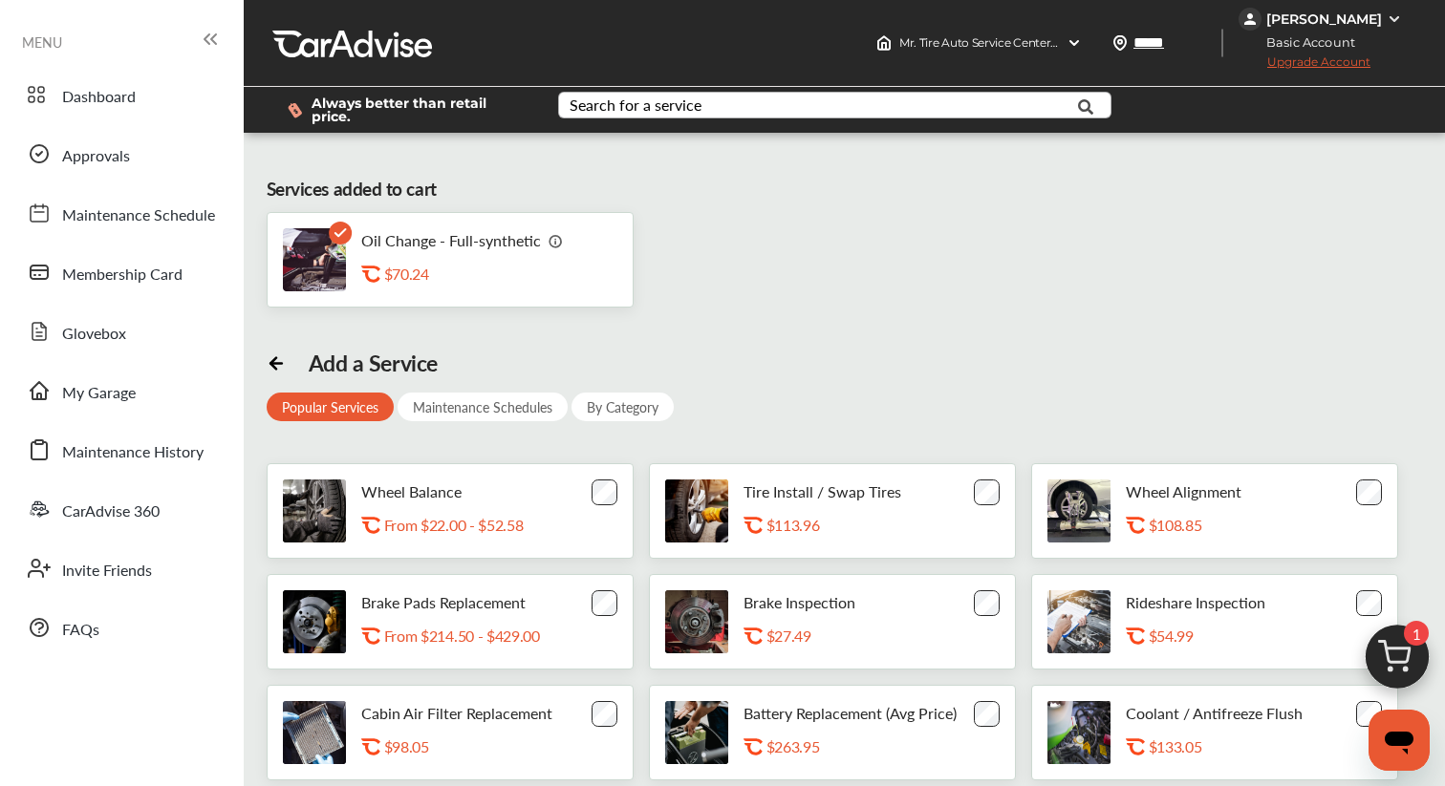
click at [690, 106] on div "Search for a service" at bounding box center [635, 104] width 132 height 15
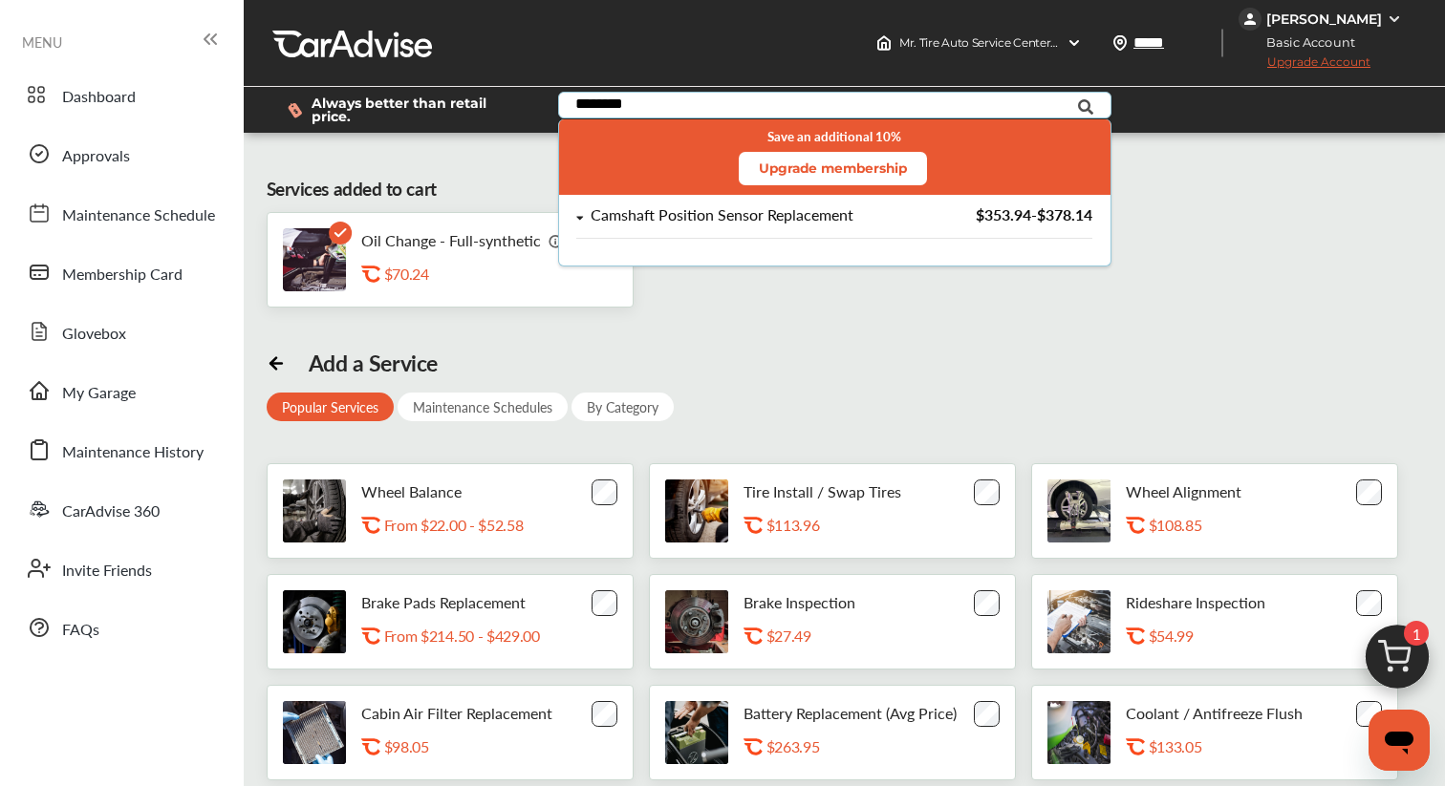
type input "********"
click at [663, 217] on div "Camshaft Position Sensor Replacement" at bounding box center [722, 215] width 263 height 16
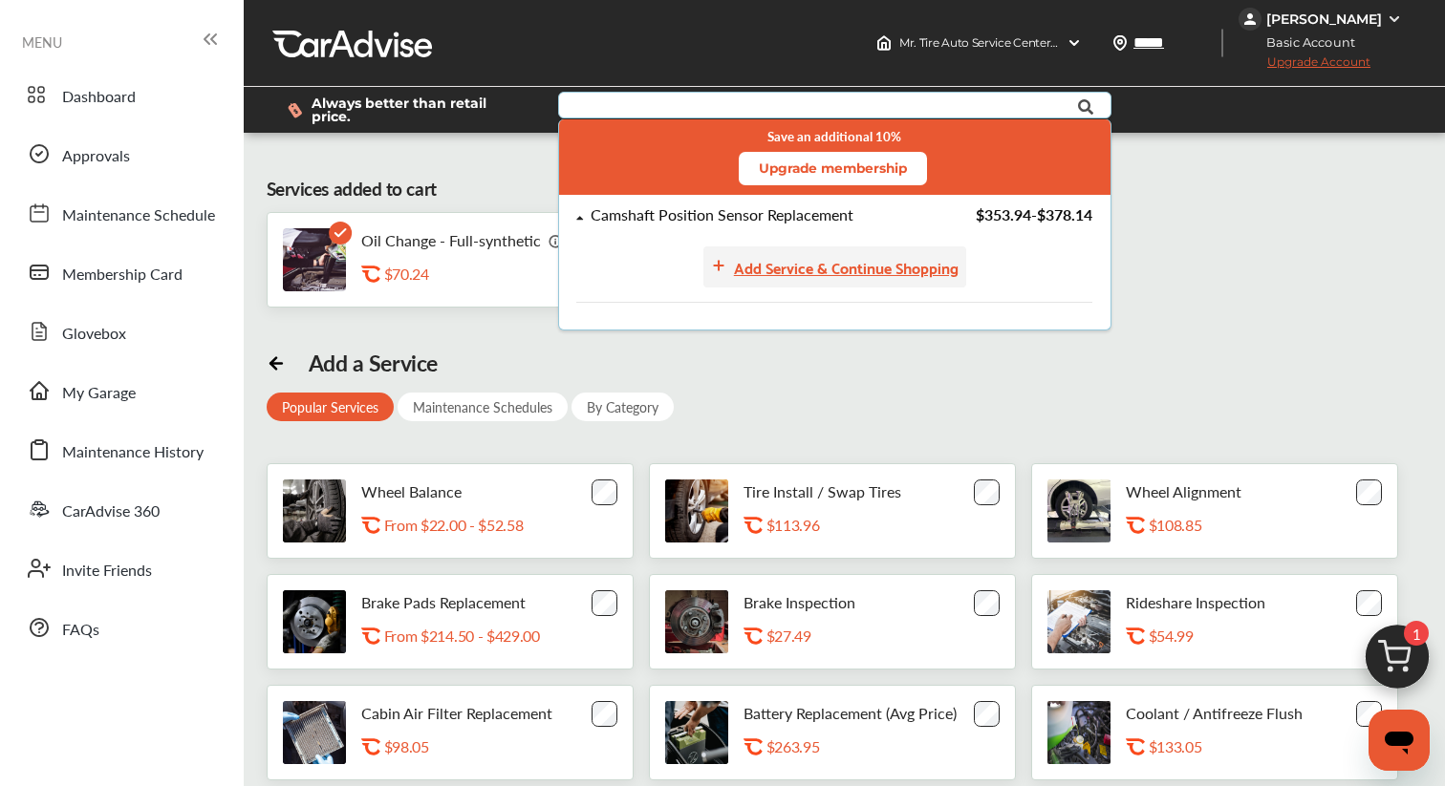
click at [775, 268] on div "Add Service & Continue Shopping" at bounding box center [846, 267] width 225 height 26
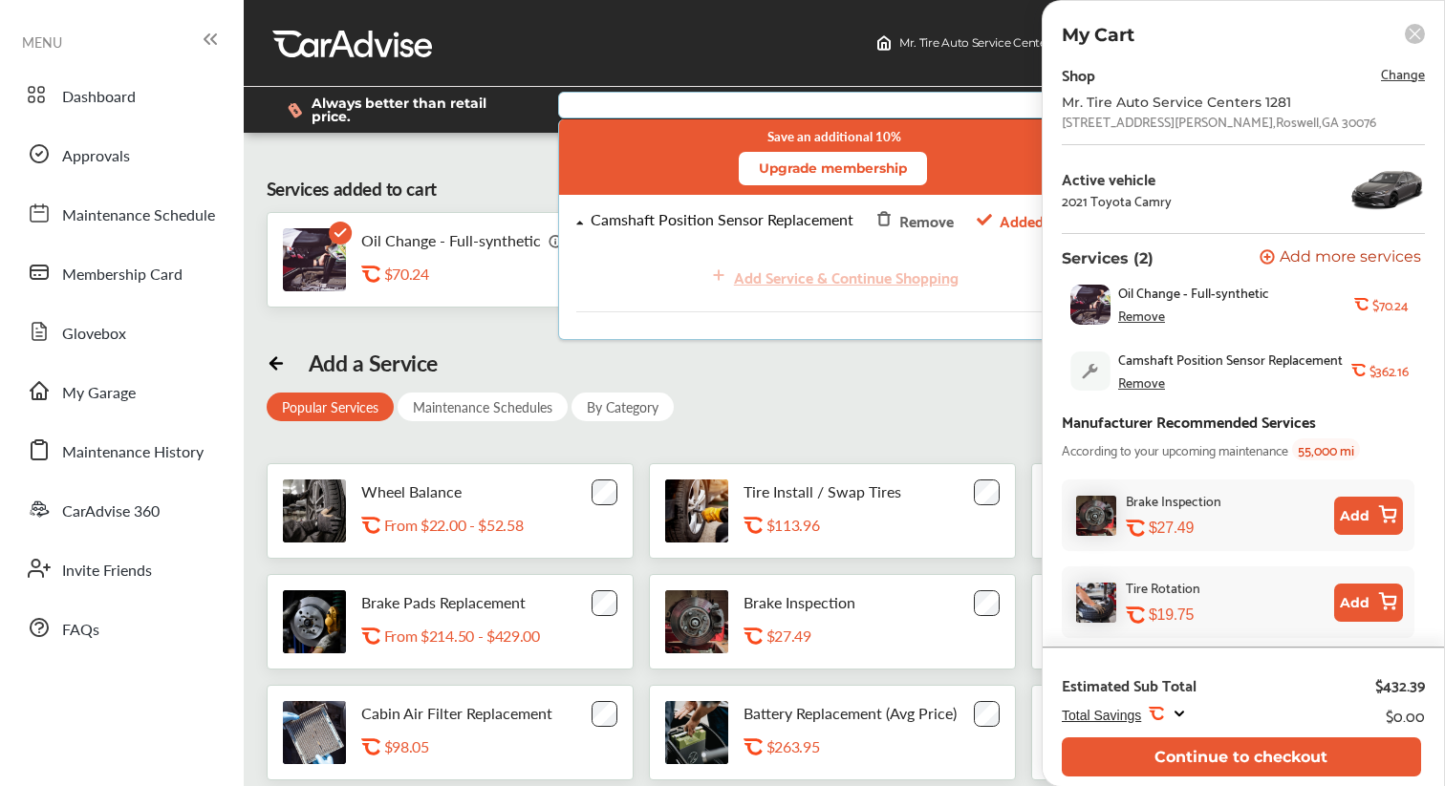
click at [501, 401] on div "Maintenance Schedules" at bounding box center [482, 407] width 170 height 29
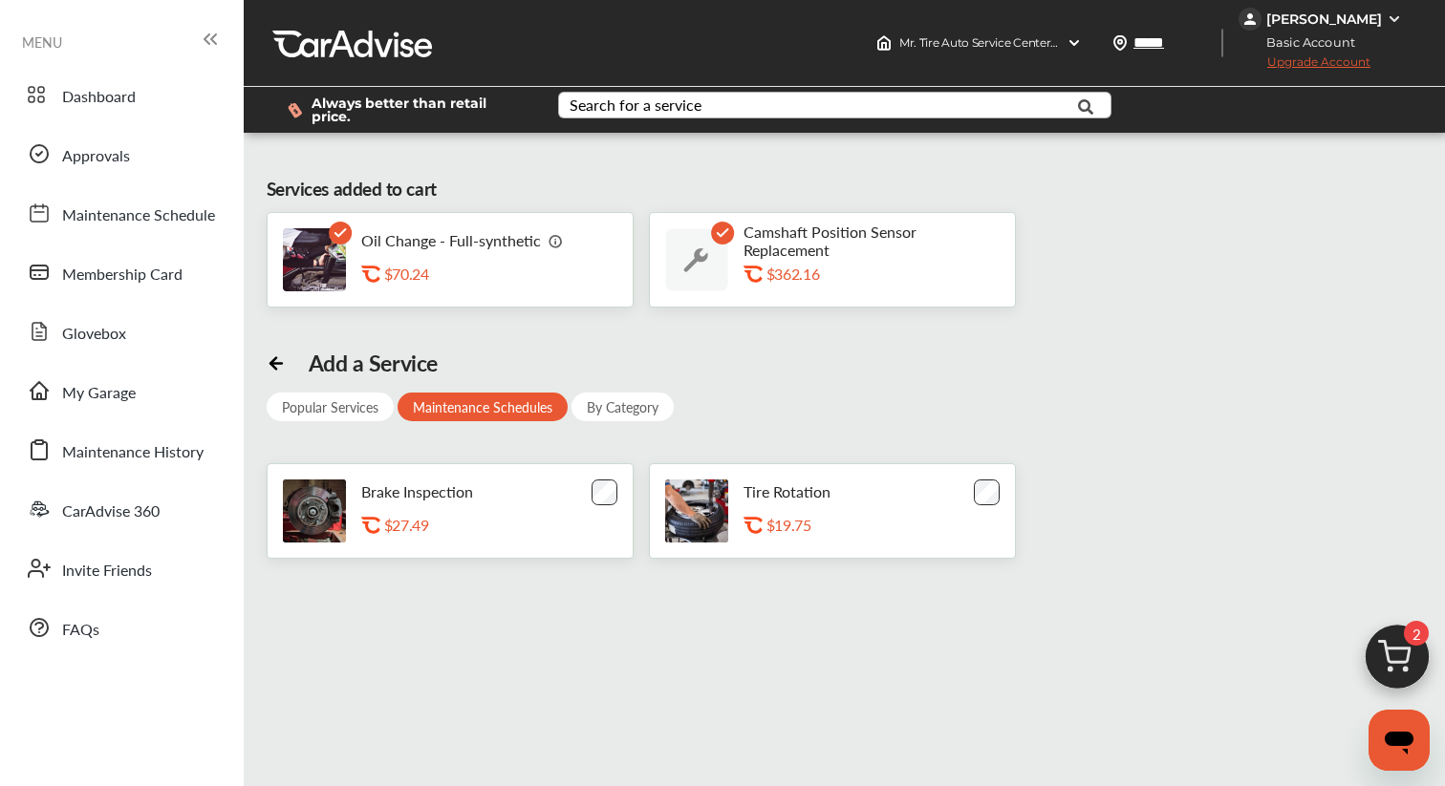
click at [612, 400] on div "By Category" at bounding box center [622, 407] width 102 height 29
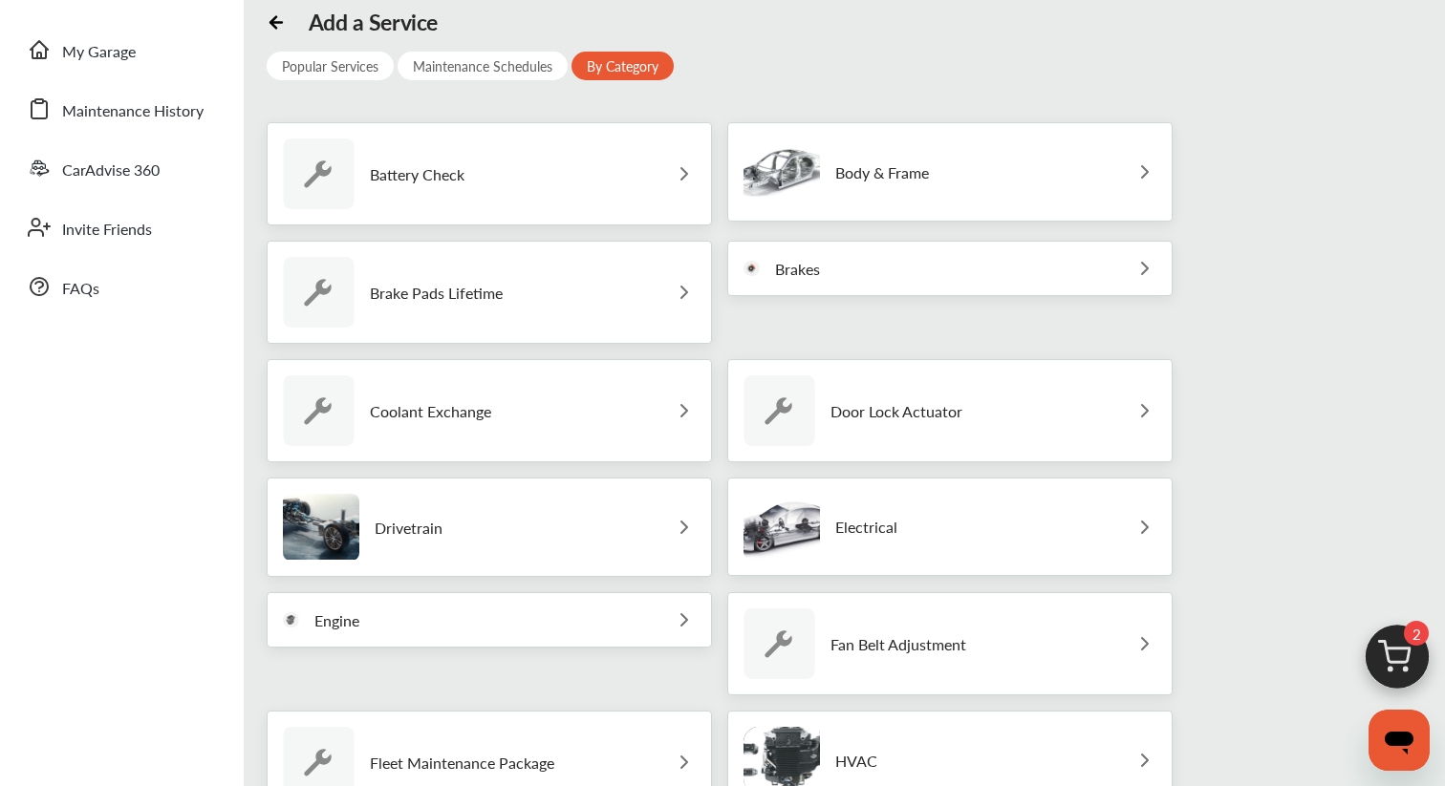
scroll to position [386, 0]
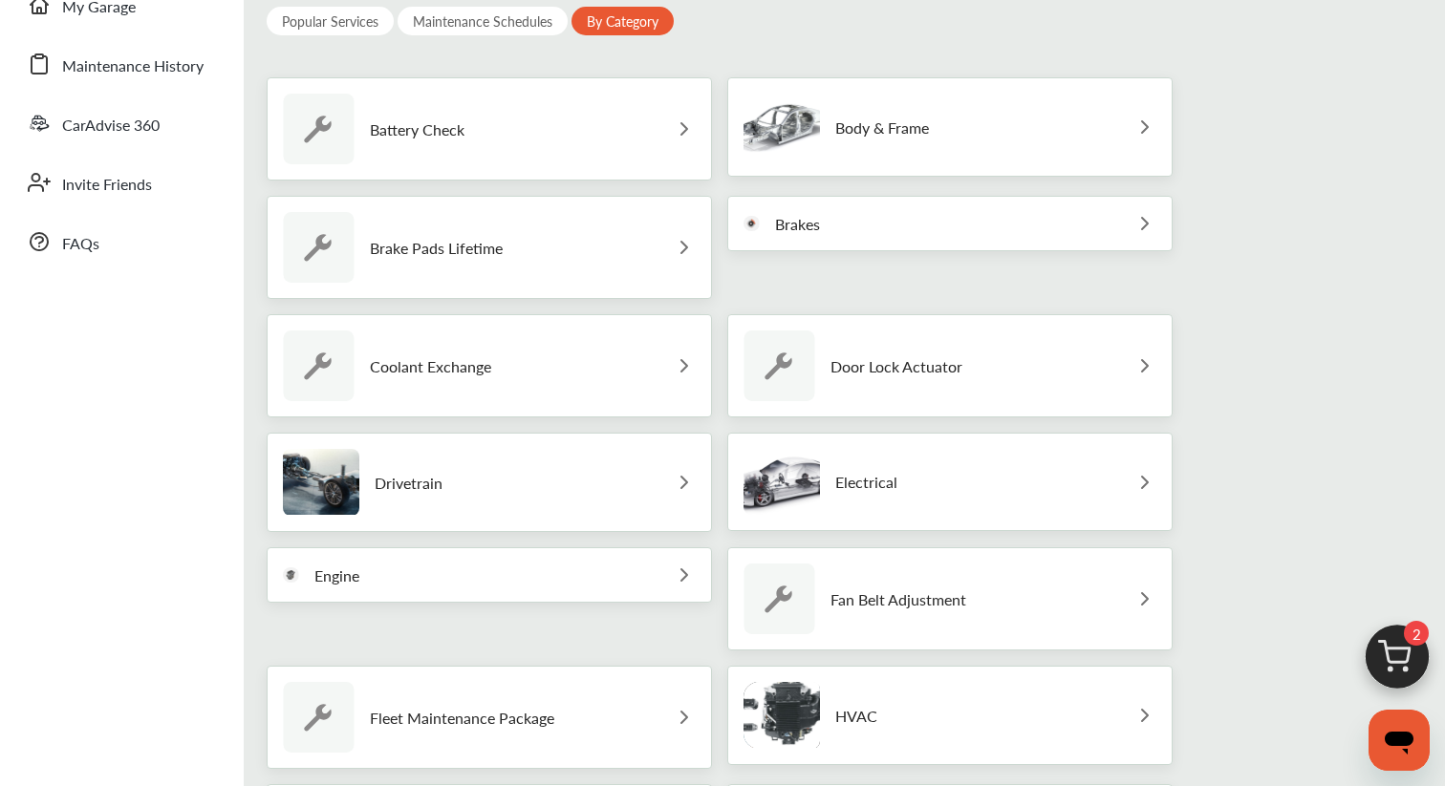
click at [659, 567] on div "Engine" at bounding box center [489, 575] width 445 height 55
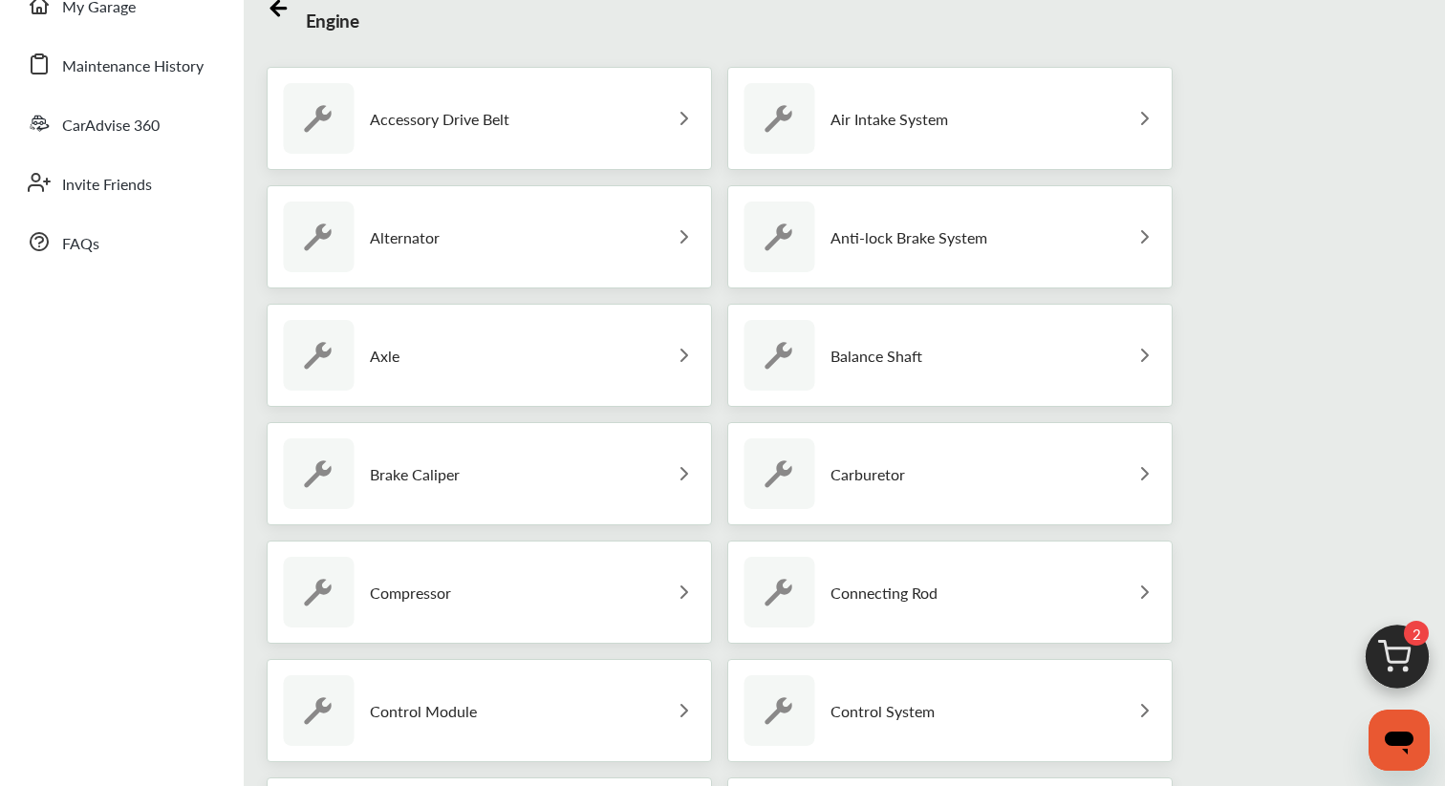
click at [647, 592] on div "Compressor" at bounding box center [489, 592] width 445 height 103
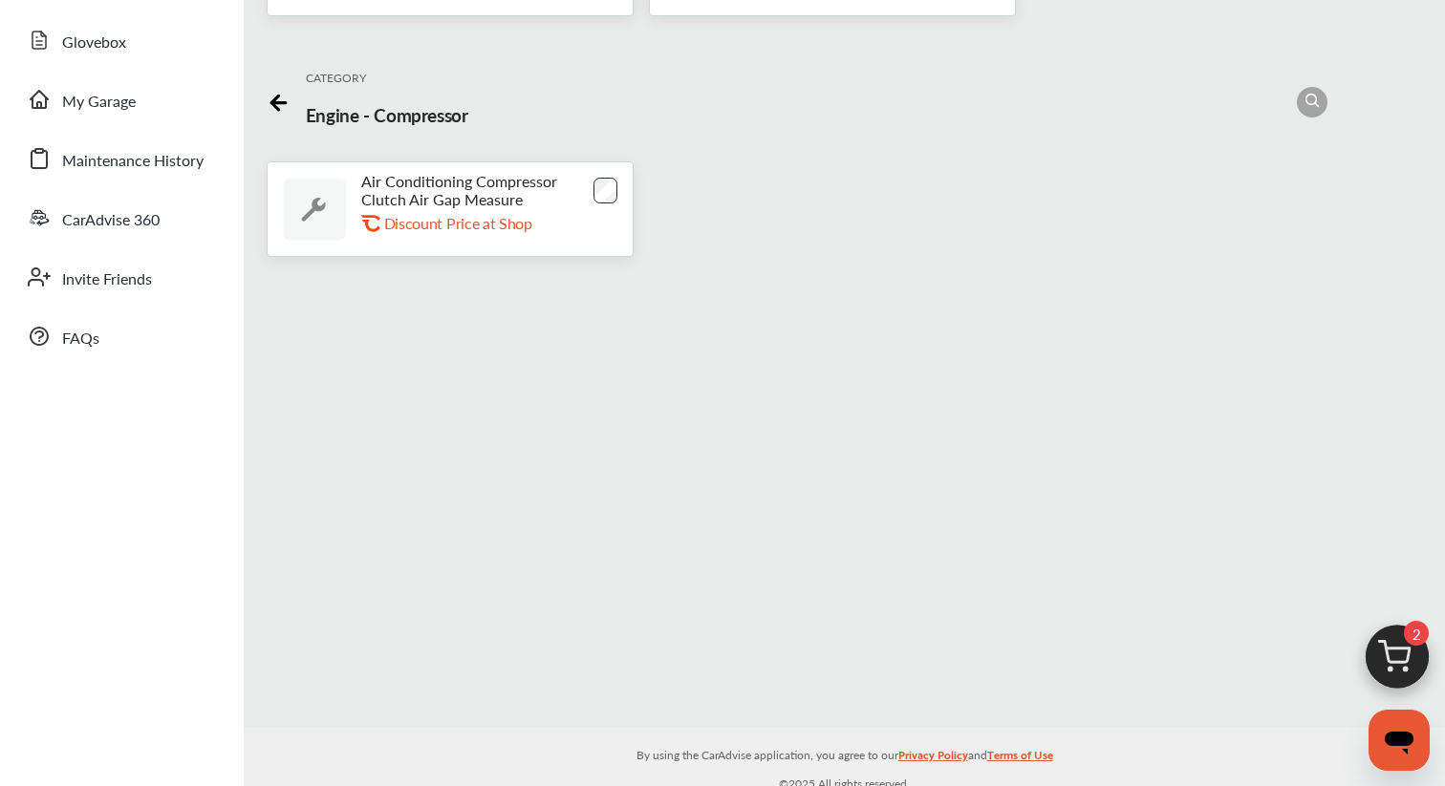
click at [273, 96] on icon at bounding box center [274, 103] width 7 height 14
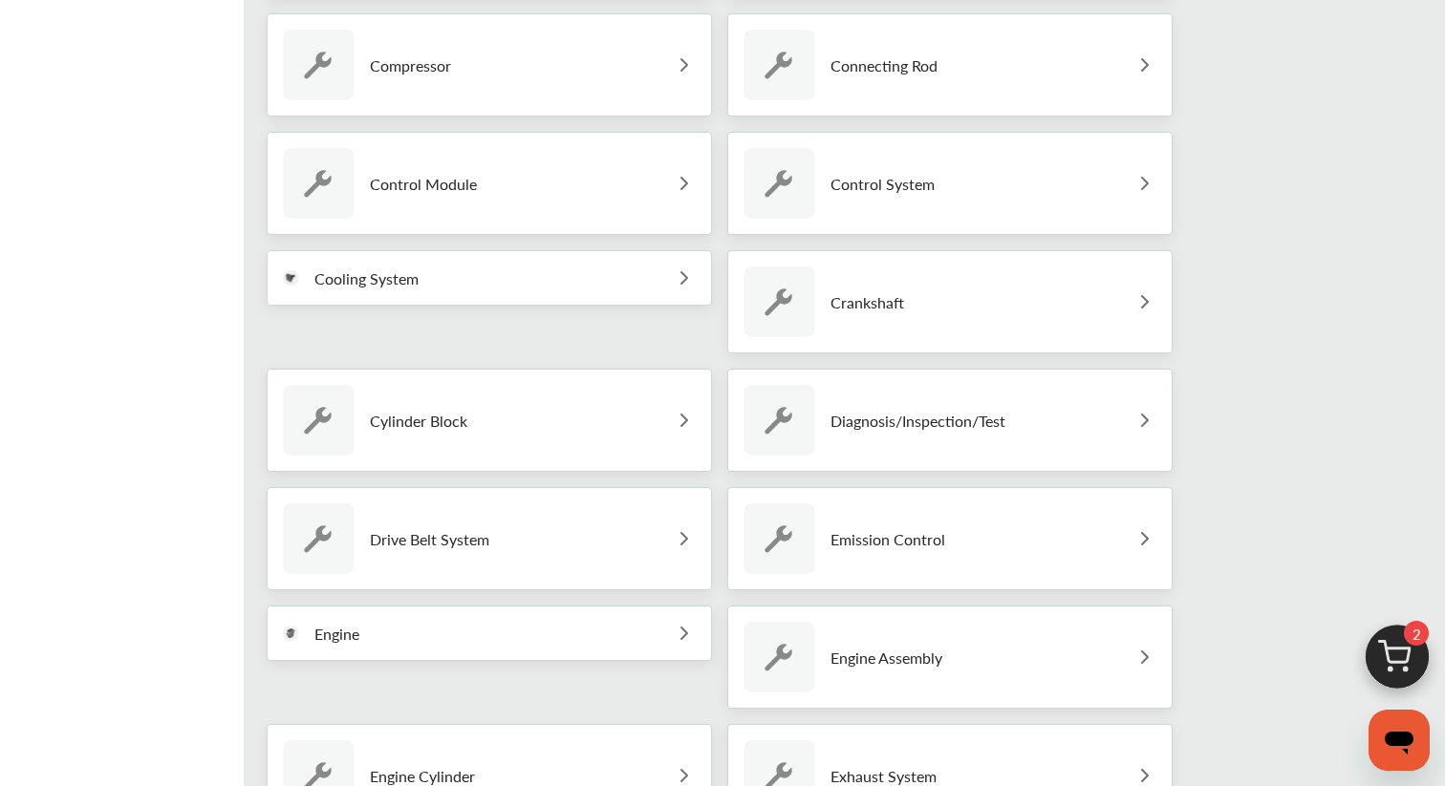
scroll to position [920, 0]
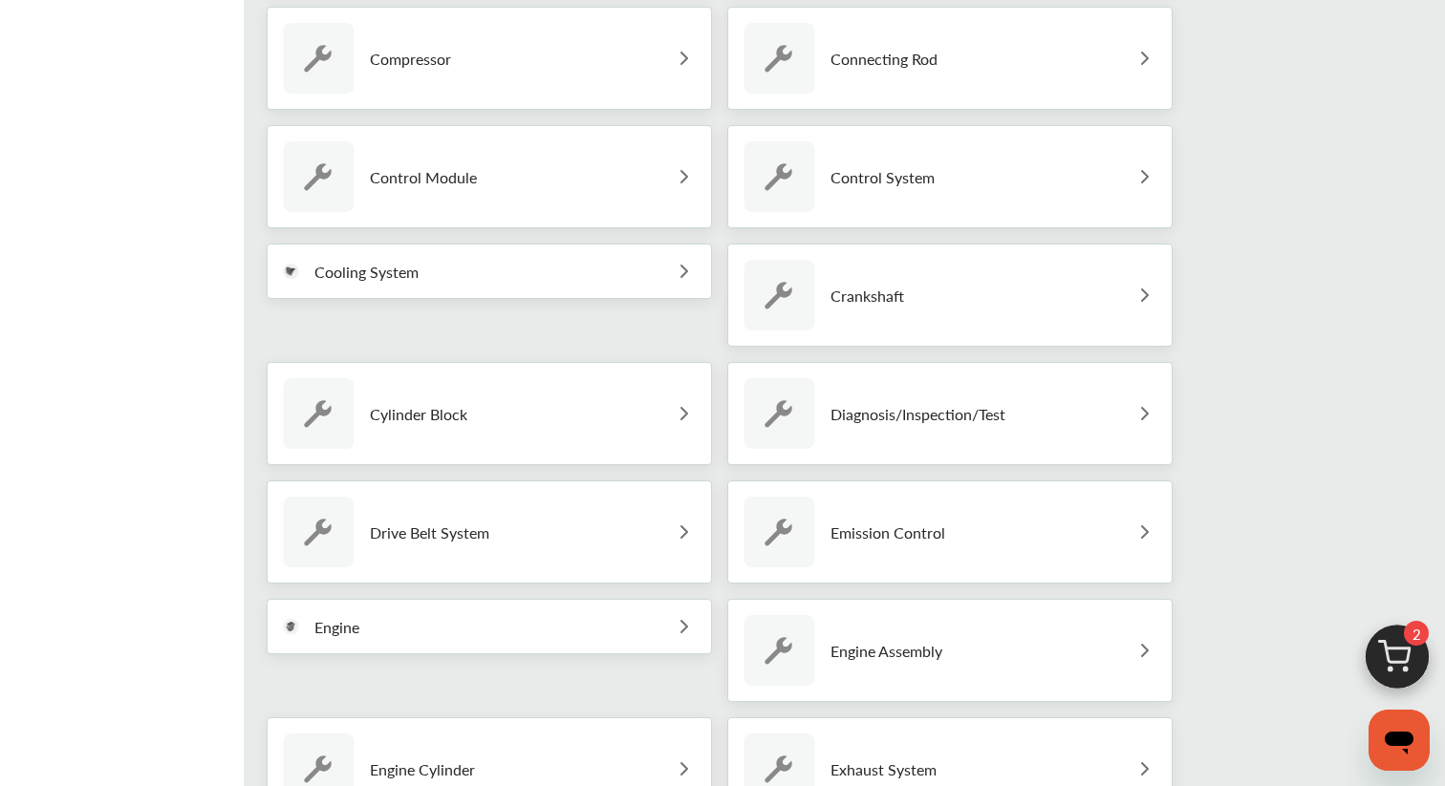
click at [844, 431] on div "Diagnosis/Inspection/Test" at bounding box center [874, 413] width 262 height 71
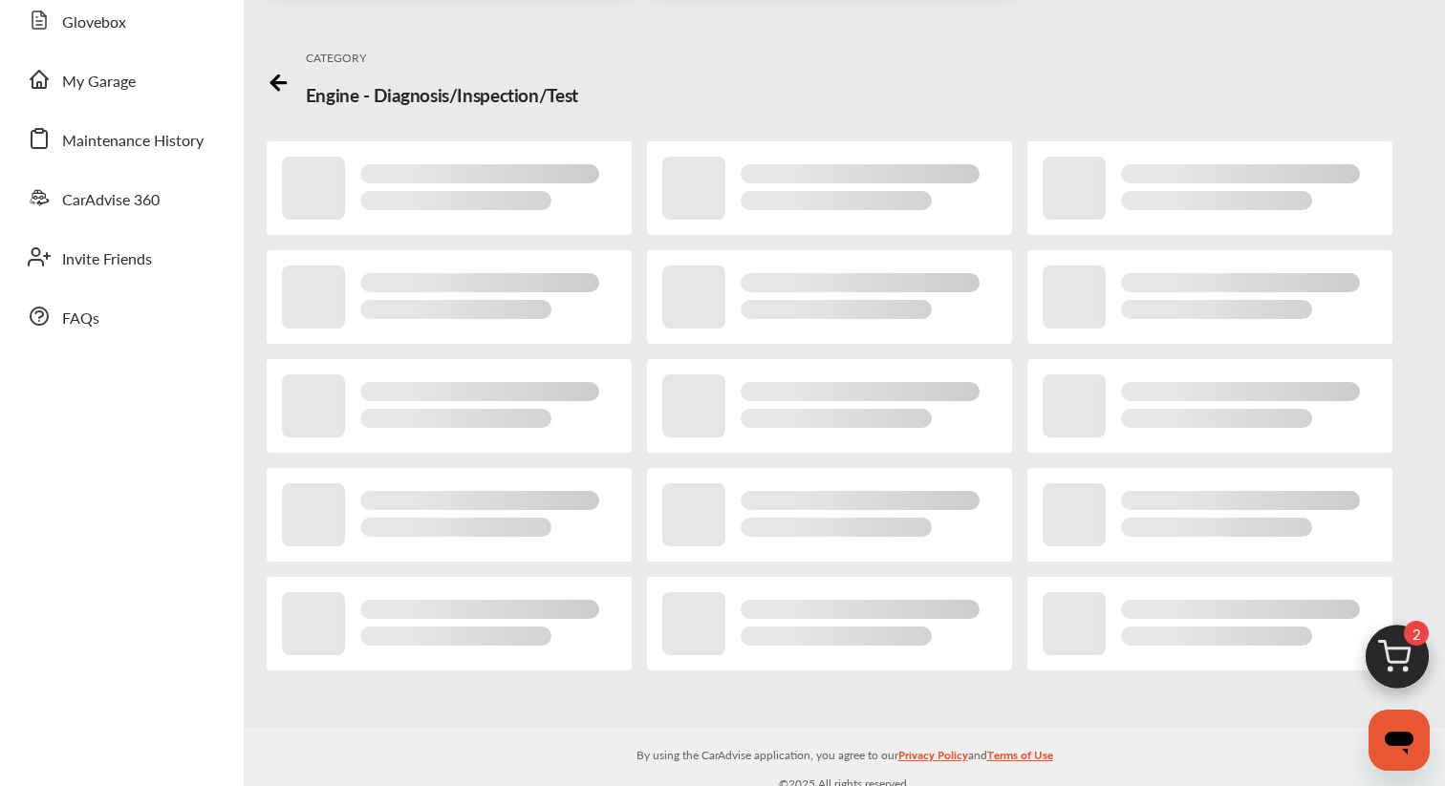
scroll to position [291, 0]
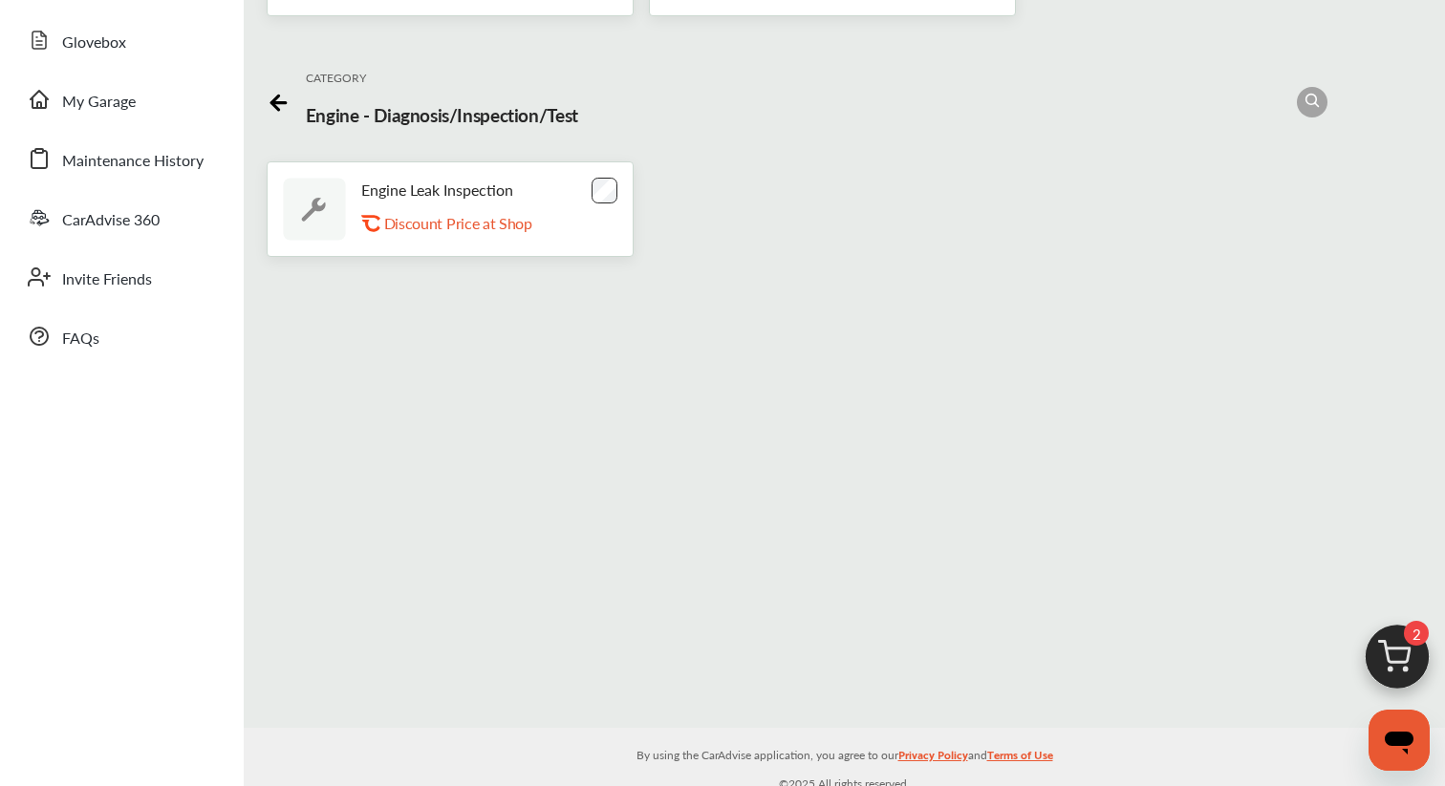
click at [279, 103] on icon at bounding box center [278, 103] width 14 height 0
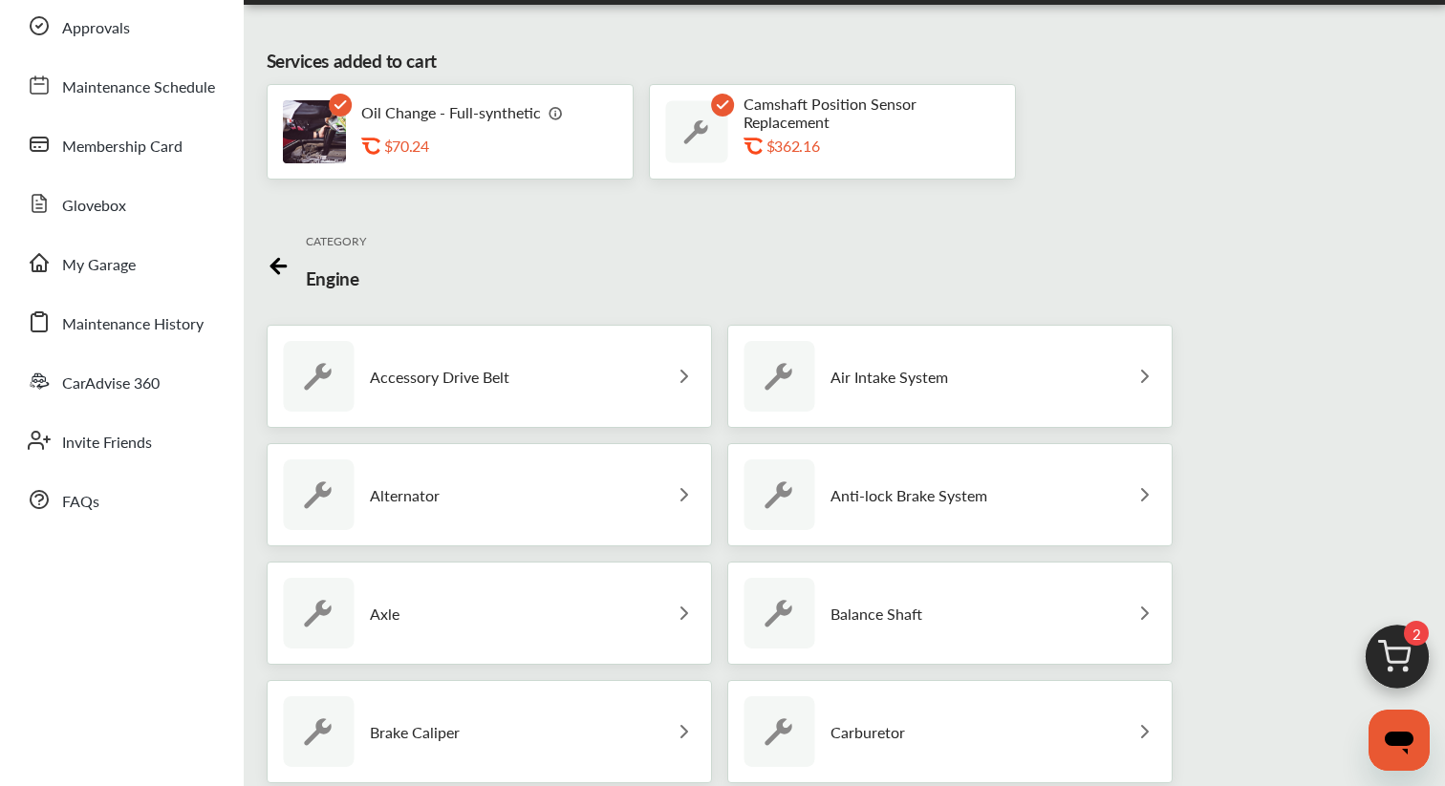
scroll to position [0, 0]
